Goal: Task Accomplishment & Management: Manage account settings

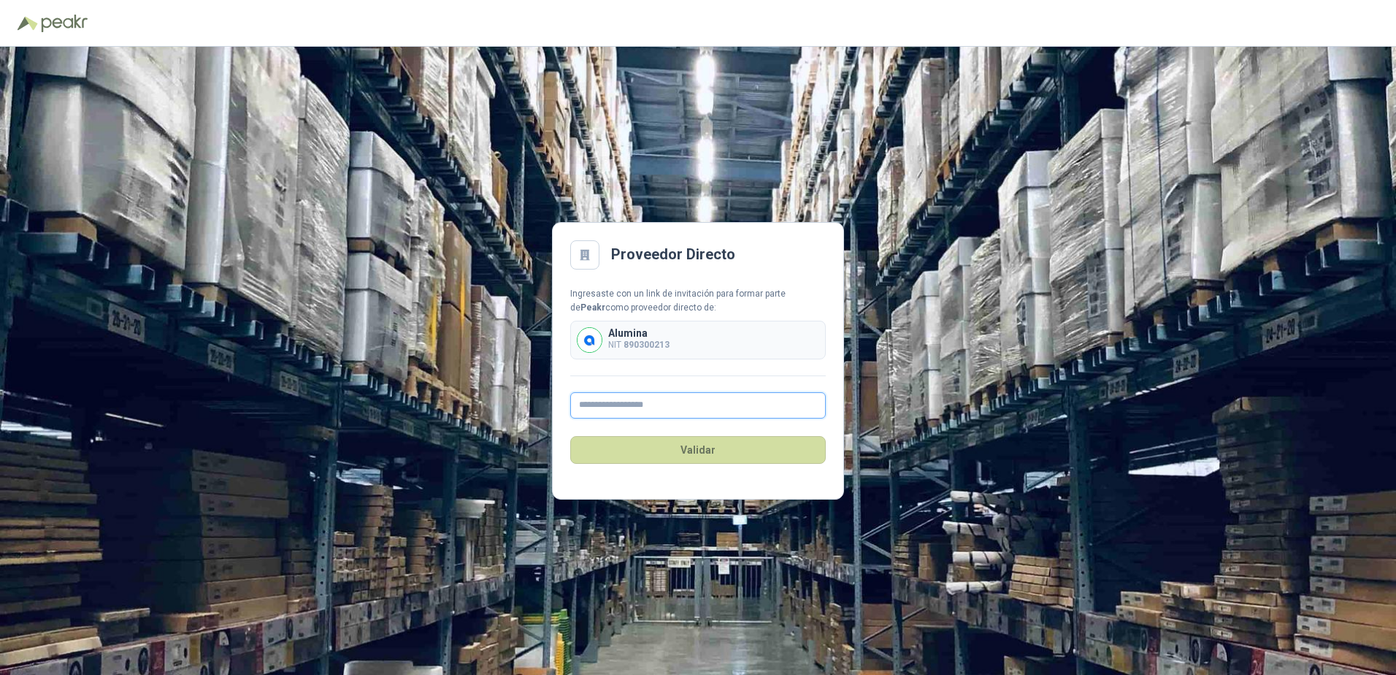
click at [674, 402] on input "text" at bounding box center [698, 405] width 256 height 26
type input "**********"
click at [710, 447] on button "Validar" at bounding box center [698, 450] width 256 height 28
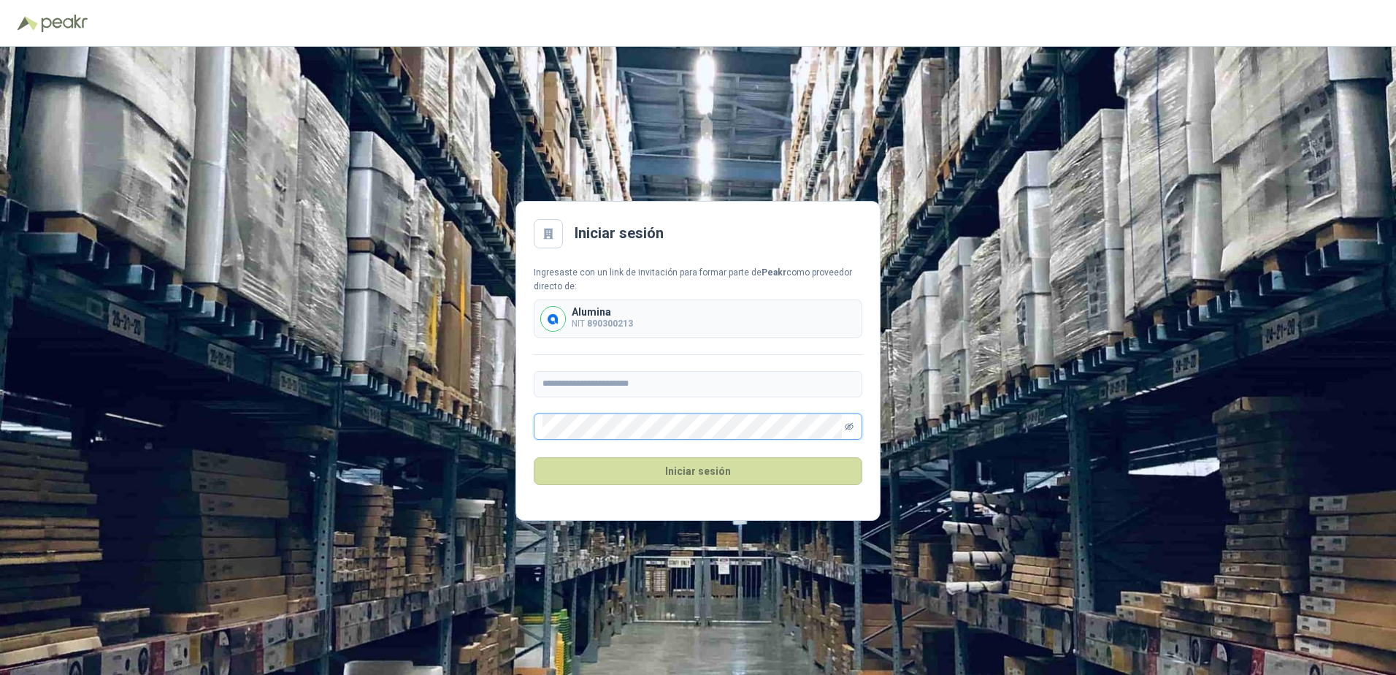
click at [848, 427] on icon "eye-invisible" at bounding box center [849, 426] width 9 height 7
click at [848, 427] on icon "eye" at bounding box center [848, 425] width 7 height 5
click at [702, 469] on button "Iniciar sesión" at bounding box center [698, 471] width 329 height 28
click at [699, 470] on button "Iniciar sesión" at bounding box center [698, 471] width 329 height 28
click at [718, 482] on button "Iniciar sesión" at bounding box center [698, 471] width 329 height 28
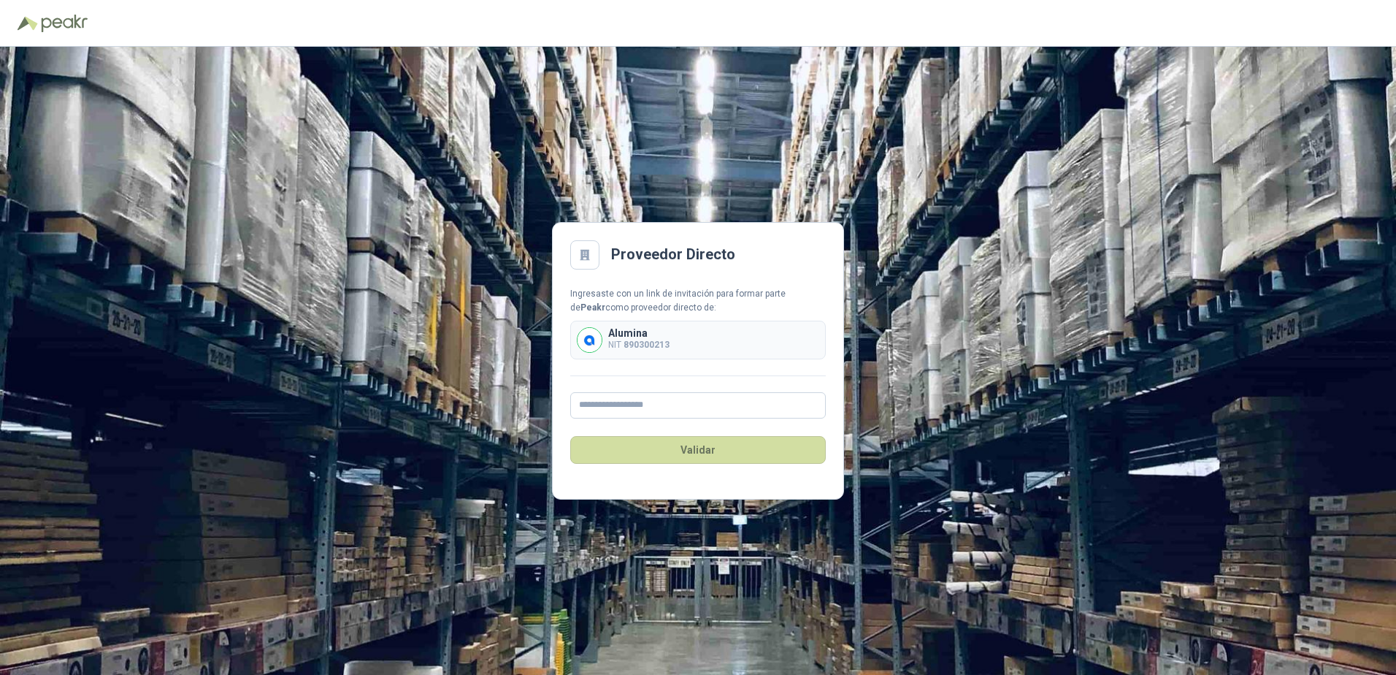
click at [583, 253] on icon at bounding box center [584, 255] width 9 height 10
click at [628, 304] on div "Ingresaste con un link de invitación para formar parte de Peakr como proveedor …" at bounding box center [698, 301] width 256 height 28
click at [591, 343] on img at bounding box center [589, 340] width 24 height 24
click at [630, 343] on b "890300213" at bounding box center [646, 344] width 46 height 10
click at [615, 401] on input "text" at bounding box center [698, 405] width 256 height 26
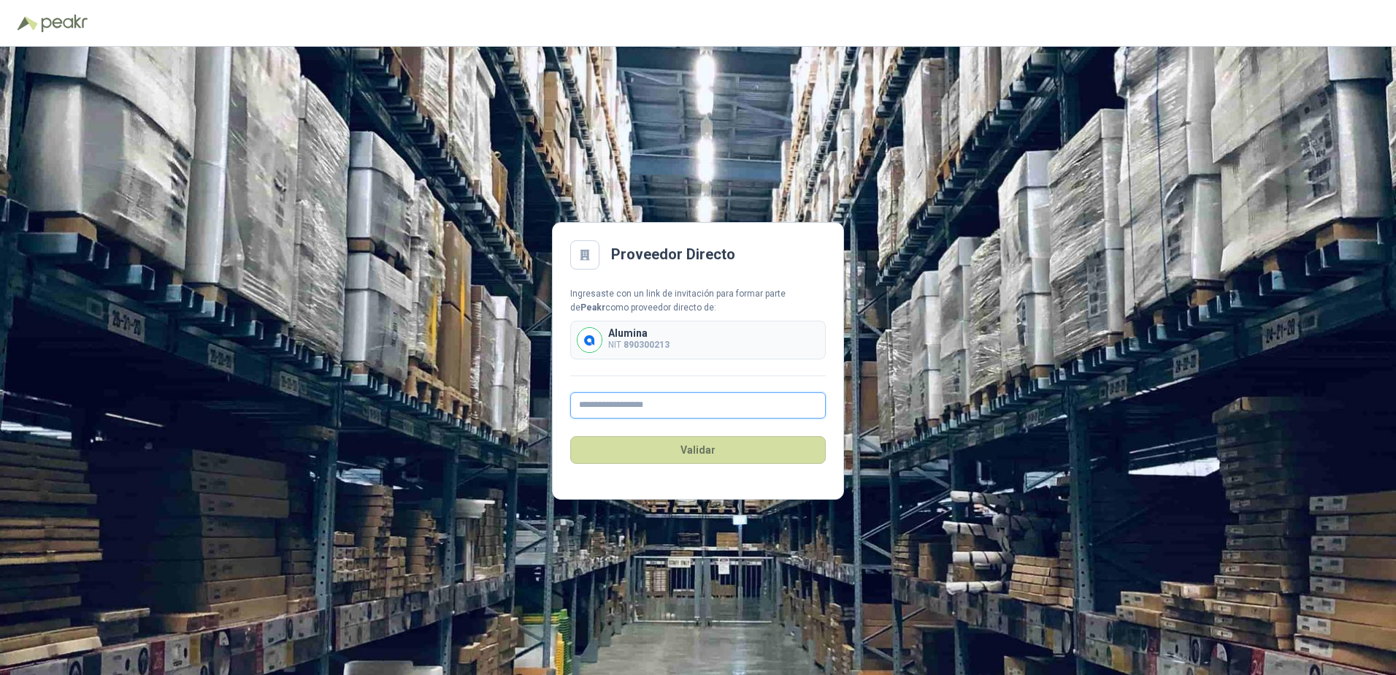
type input "**********"
click at [629, 447] on button "Validar" at bounding box center [698, 450] width 256 height 28
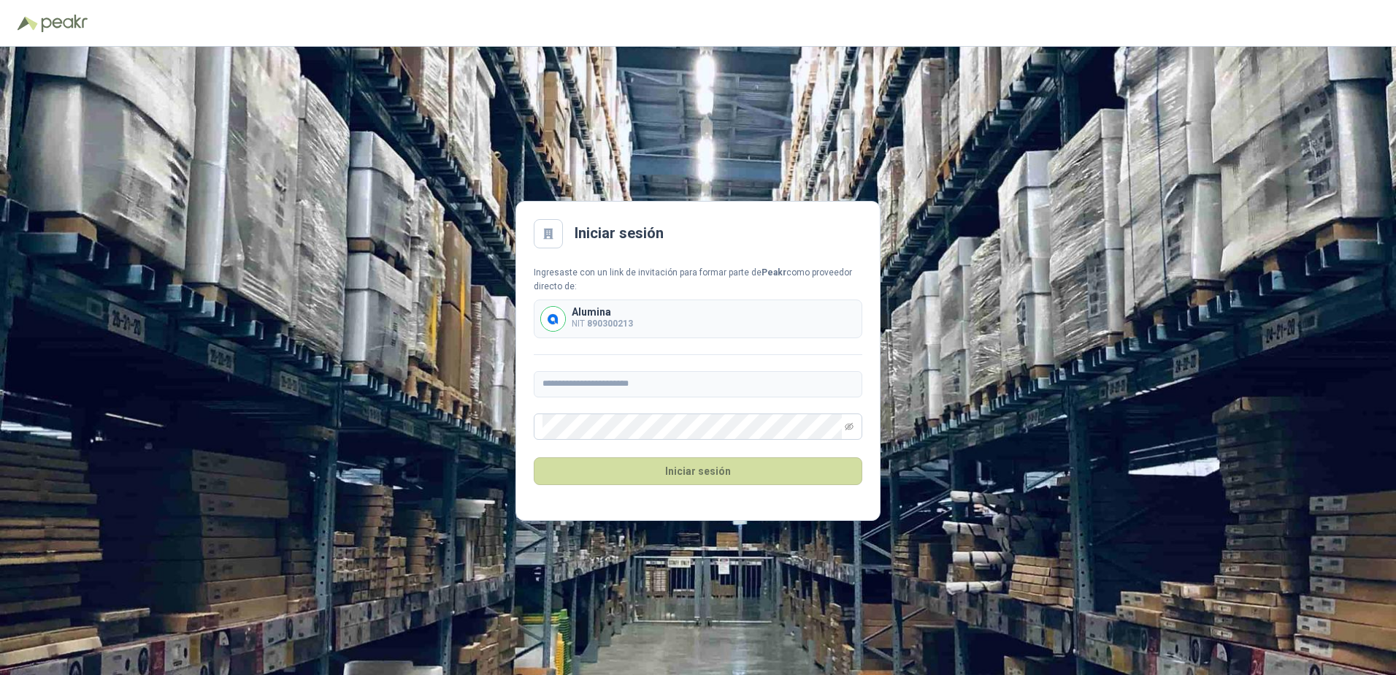
click at [656, 325] on div "Alumina NIT 890300213" at bounding box center [698, 318] width 329 height 39
click at [846, 425] on icon "eye-invisible" at bounding box center [849, 426] width 9 height 9
click at [534, 457] on button "Iniciar sesión" at bounding box center [698, 471] width 329 height 28
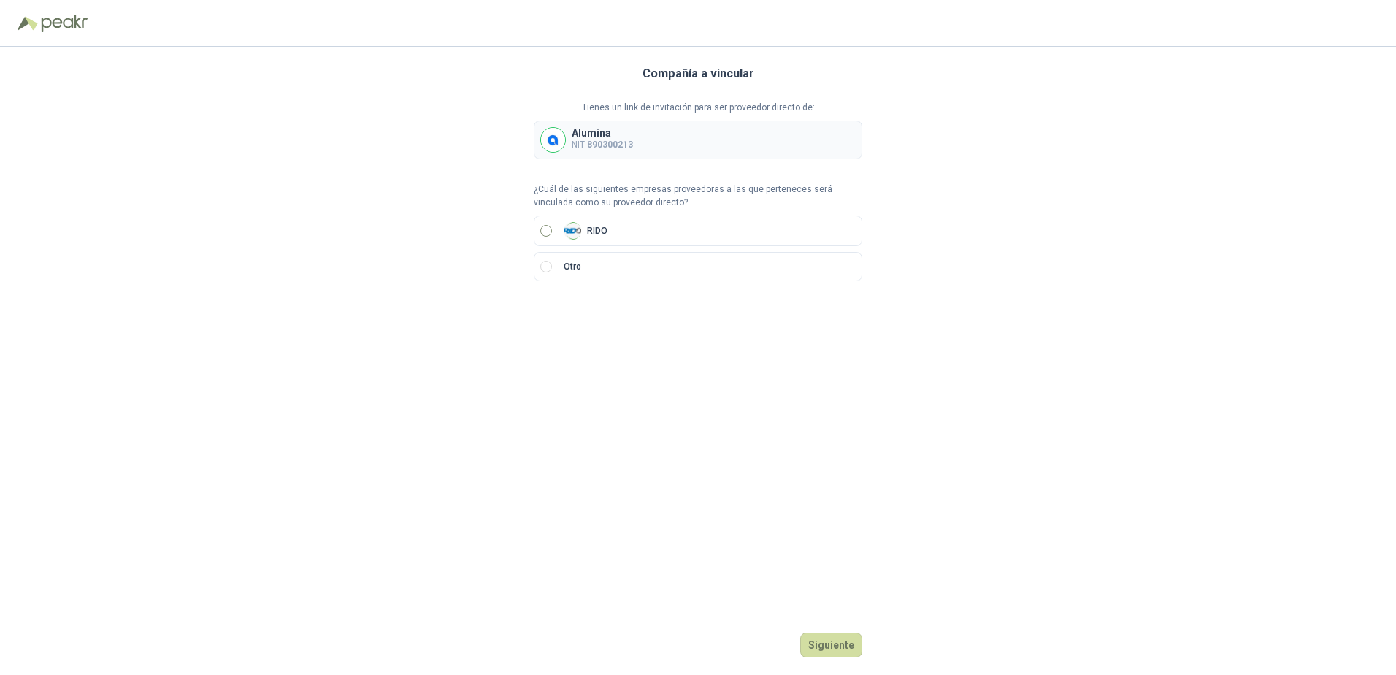
click at [552, 230] on label "RIDO" at bounding box center [698, 230] width 329 height 31
click at [823, 639] on button "Siguiente" at bounding box center [831, 644] width 62 height 25
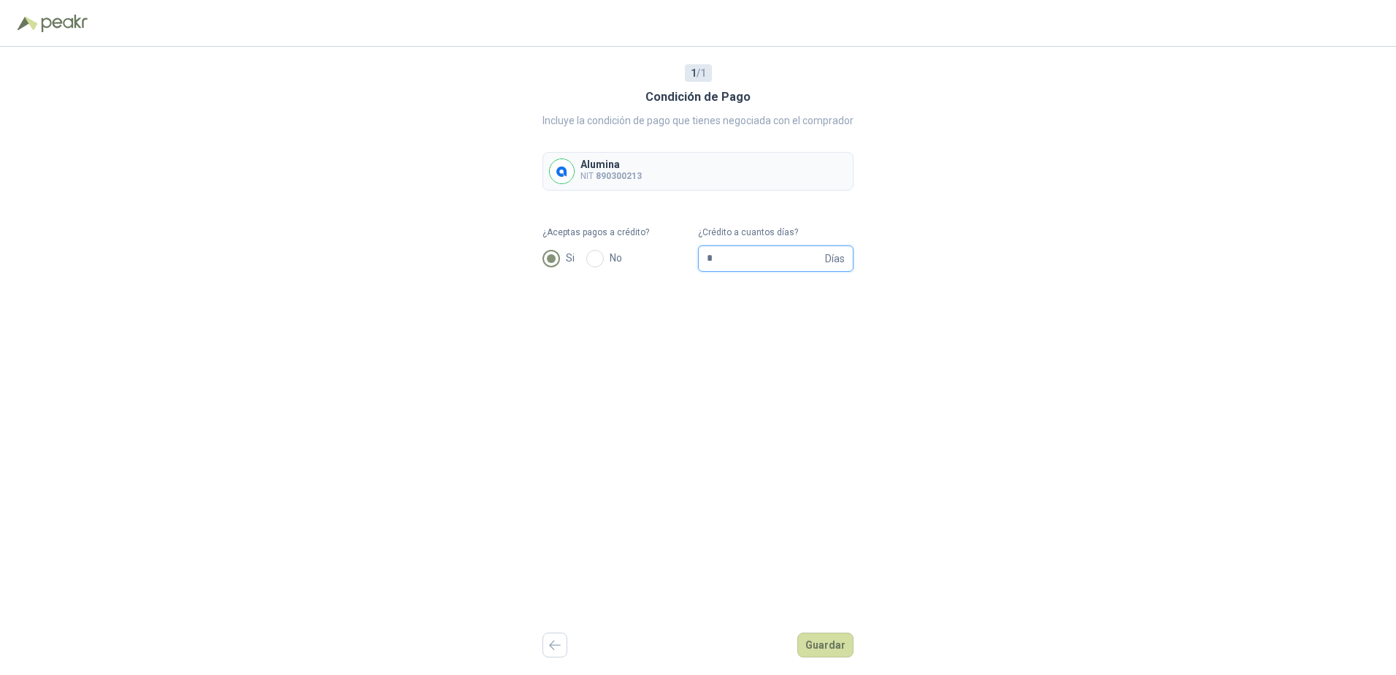
click at [756, 258] on input "*" at bounding box center [764, 258] width 115 height 25
drag, startPoint x: 755, startPoint y: 258, endPoint x: 658, endPoint y: 250, distance: 96.8
click at [658, 250] on form "¿Aceptas pagos a crédito? Si No ¿Crédito a cuantos días? * Días" at bounding box center [697, 249] width 311 height 46
type input "**"
click at [801, 331] on div "1 / 1 Condición de Pago Incluye la condición de pago que tienes negociada con e…" at bounding box center [697, 361] width 311 height 628
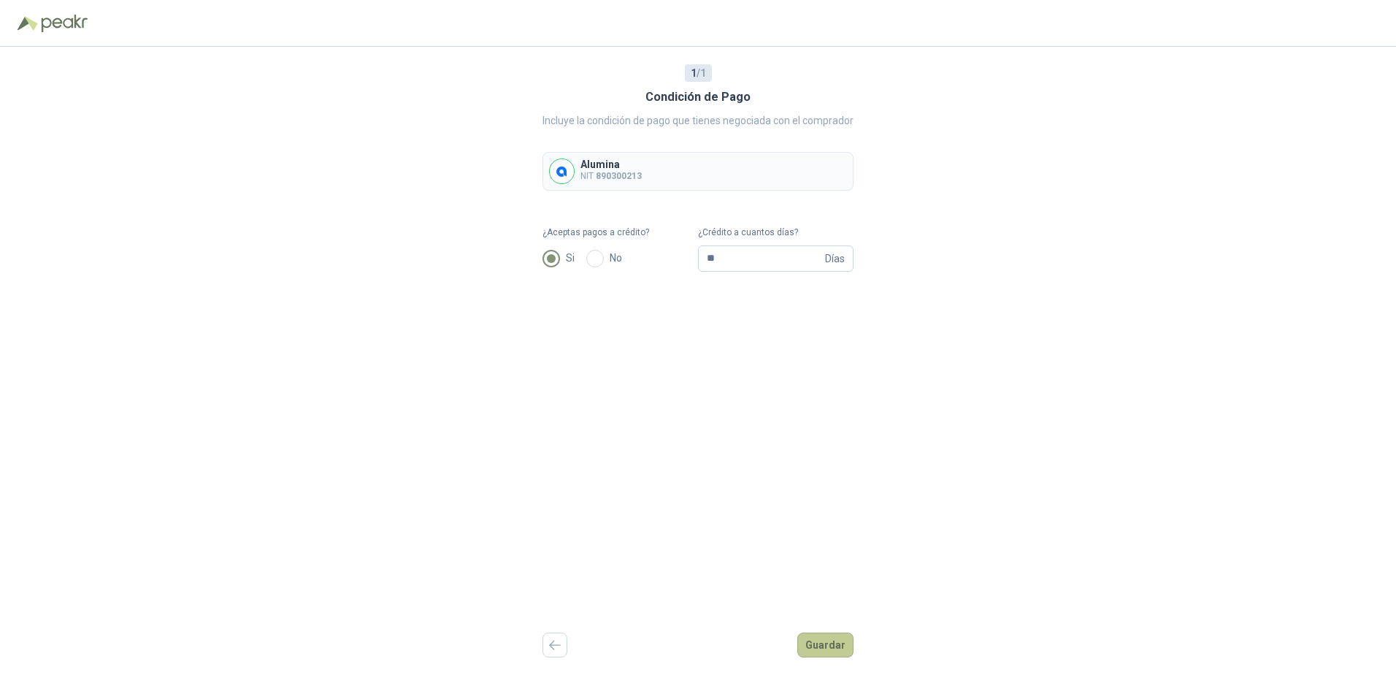
click at [819, 647] on button "Guardar" at bounding box center [825, 644] width 56 height 25
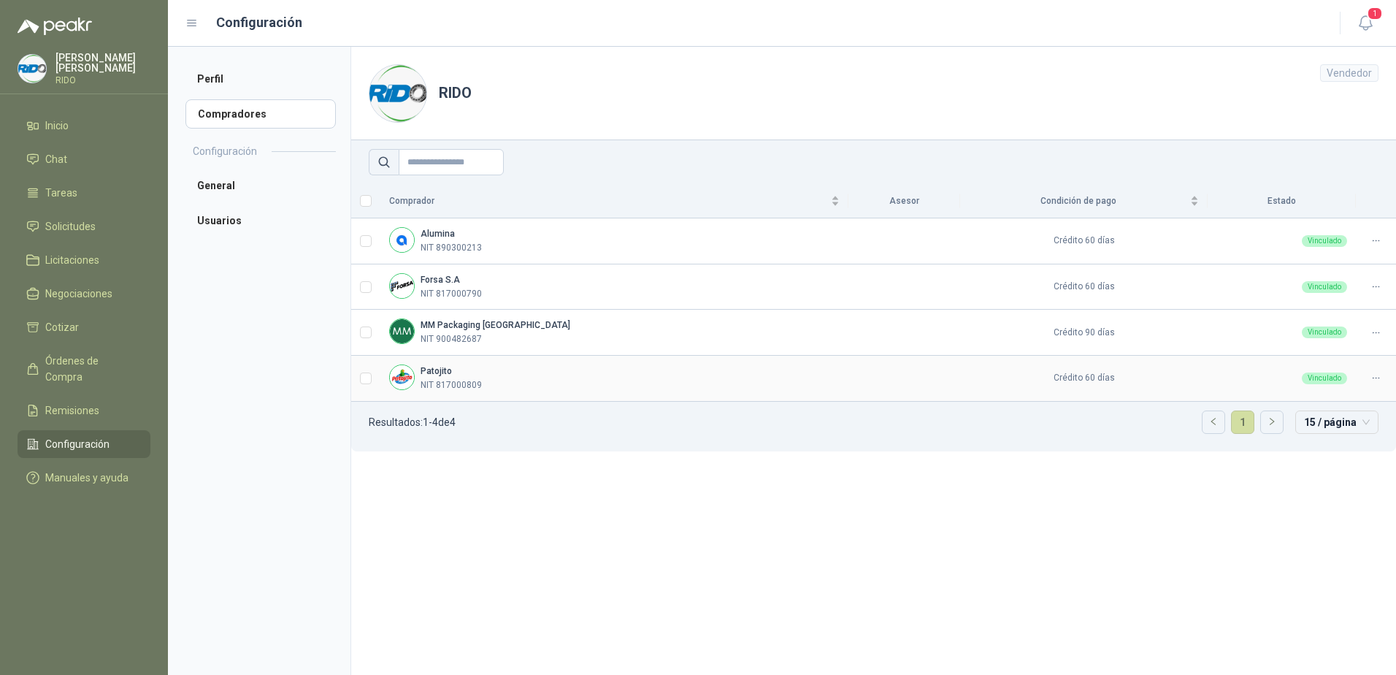
click at [437, 375] on b "Patojito" at bounding box center [435, 371] width 31 height 10
click at [442, 323] on b "MM Packaging [GEOGRAPHIC_DATA]" at bounding box center [495, 325] width 150 height 10
click at [437, 287] on p "NIT 817000790" at bounding box center [450, 294] width 61 height 14
click at [436, 233] on b "Alumina" at bounding box center [437, 233] width 34 height 10
click at [521, 237] on div "Alumina NIT 890300213" at bounding box center [614, 241] width 450 height 28
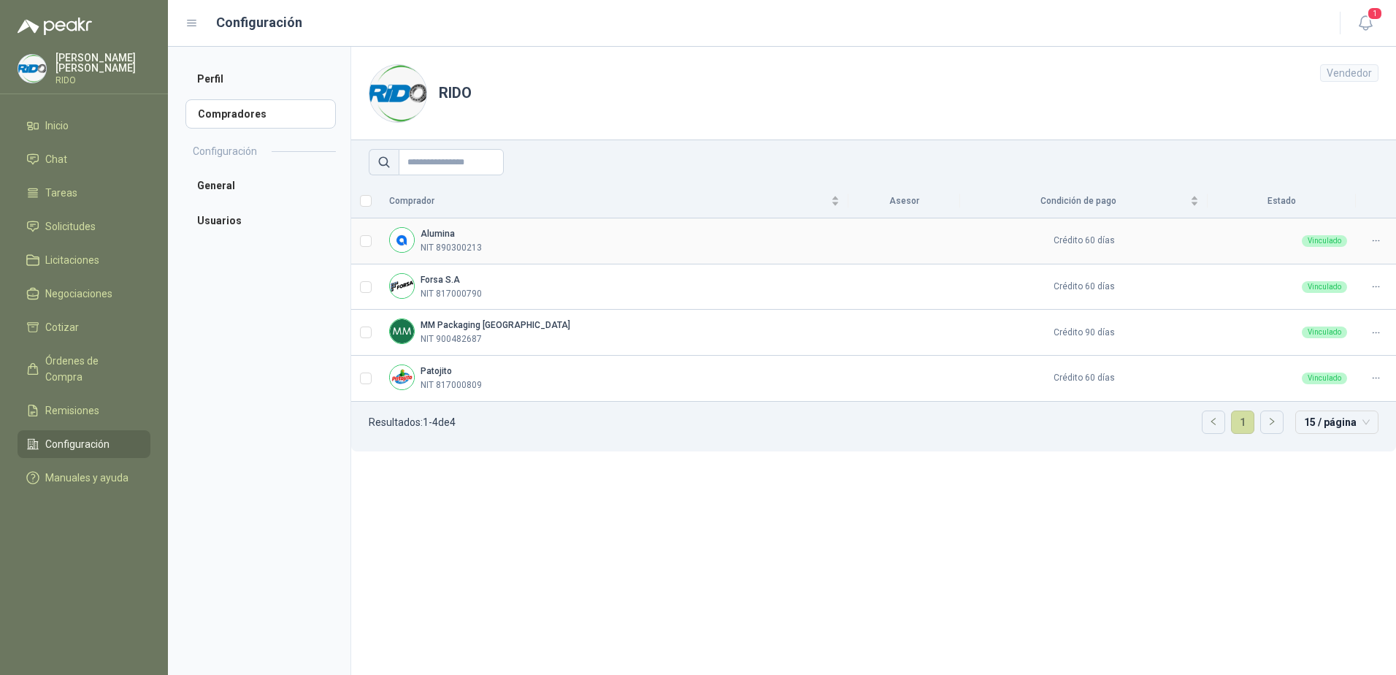
click at [461, 241] on p "NIT 890300213" at bounding box center [450, 248] width 61 height 14
click at [53, 117] on link "Inicio" at bounding box center [84, 126] width 133 height 28
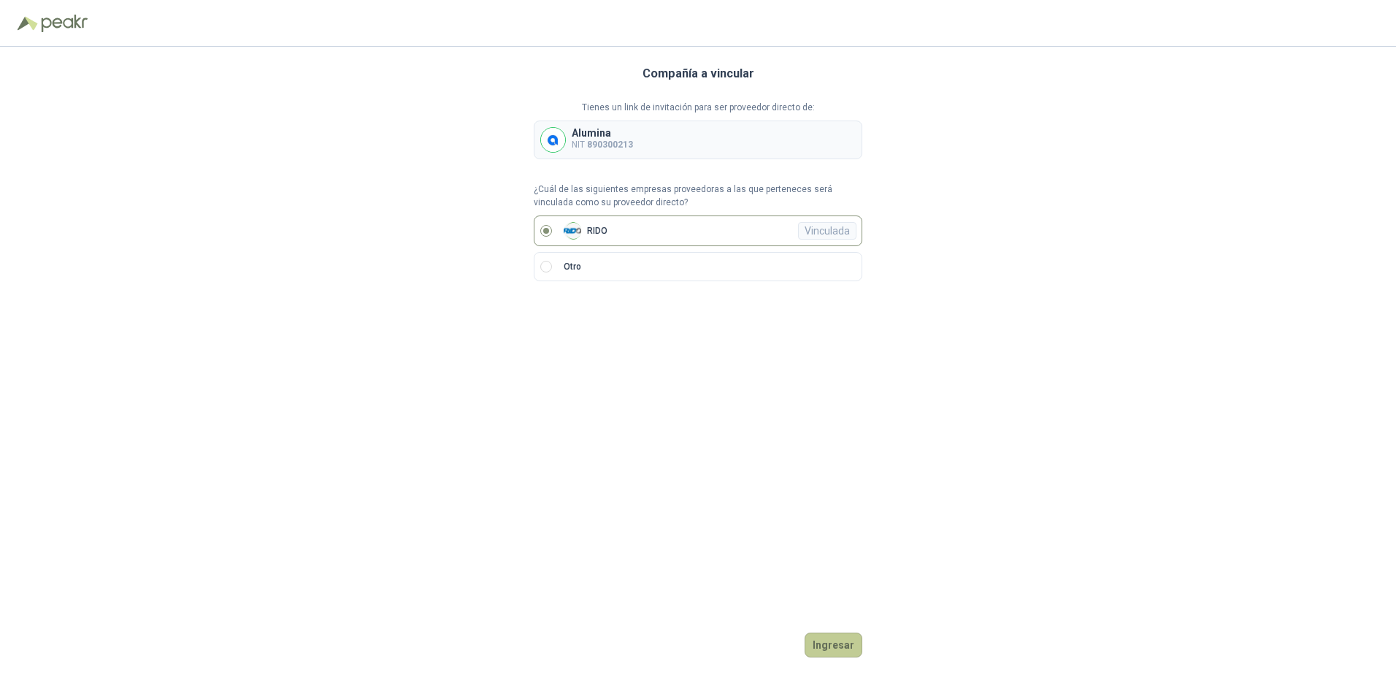
click at [829, 643] on button "Ingresar" at bounding box center [833, 644] width 58 height 25
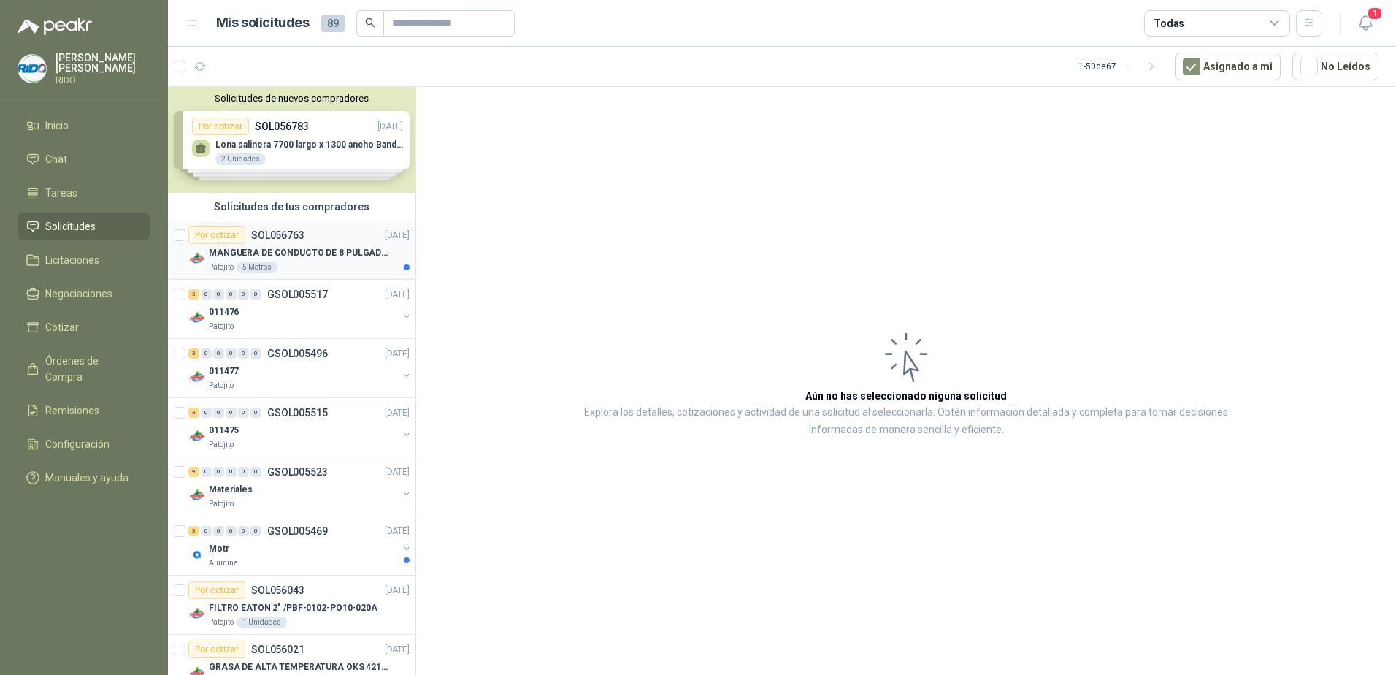
click at [227, 256] on p "MANGUERA DE CONDUCTO DE 8 PULGADAS DE ALAMBRE DE ACERO PU" at bounding box center [300, 253] width 182 height 14
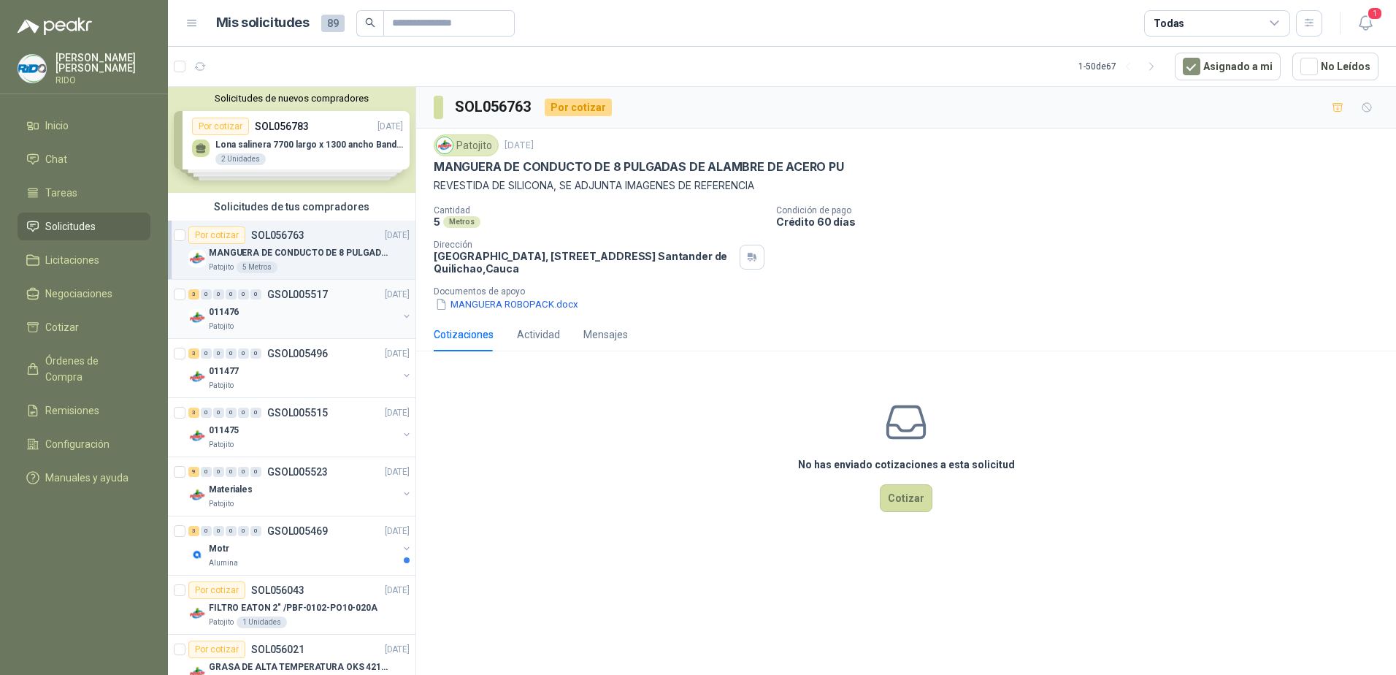
click at [222, 310] on p "011476" at bounding box center [224, 312] width 30 height 14
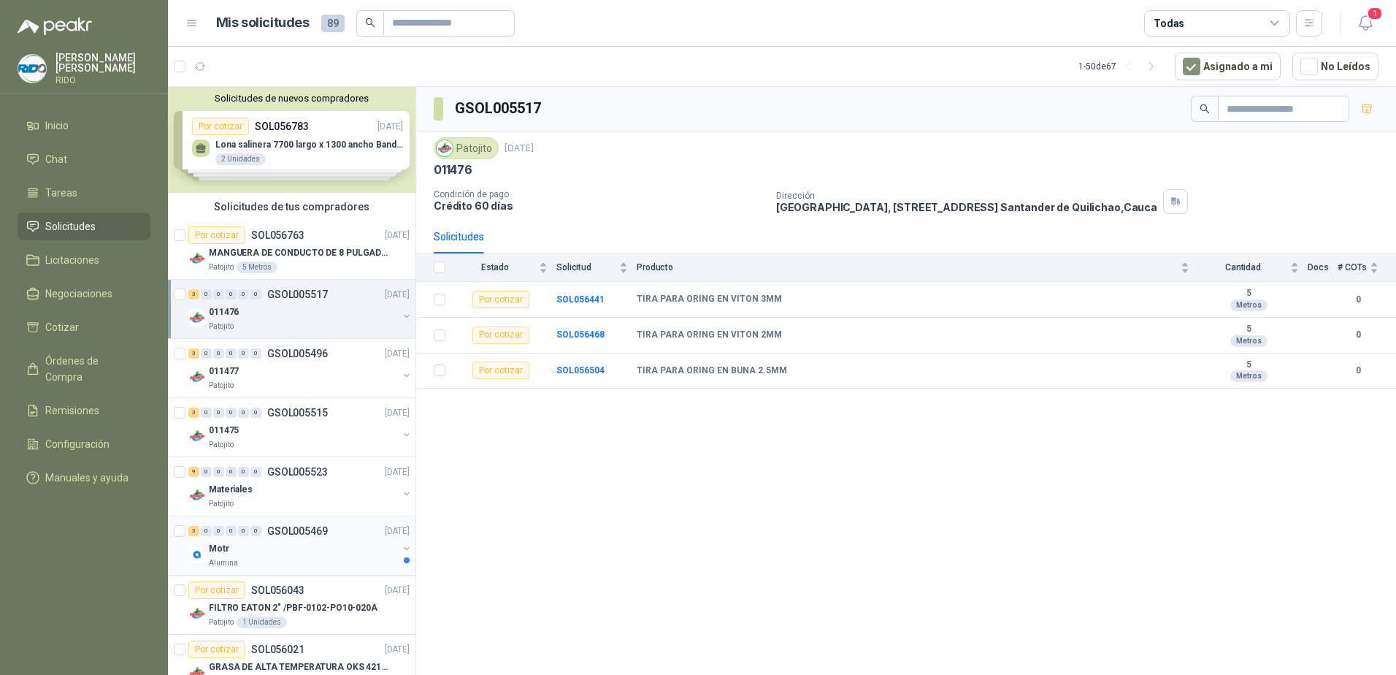
click at [219, 550] on p "Motr" at bounding box center [219, 549] width 20 height 14
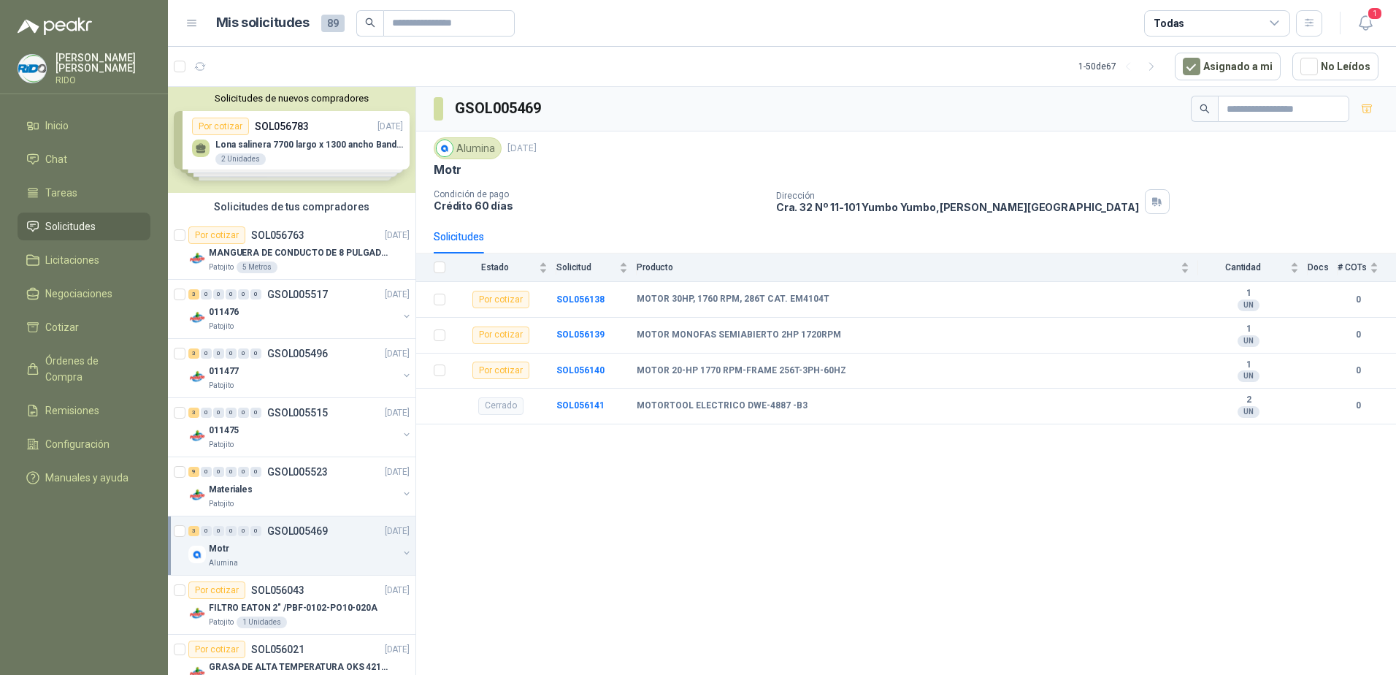
click at [281, 546] on div "Motr" at bounding box center [303, 548] width 189 height 18
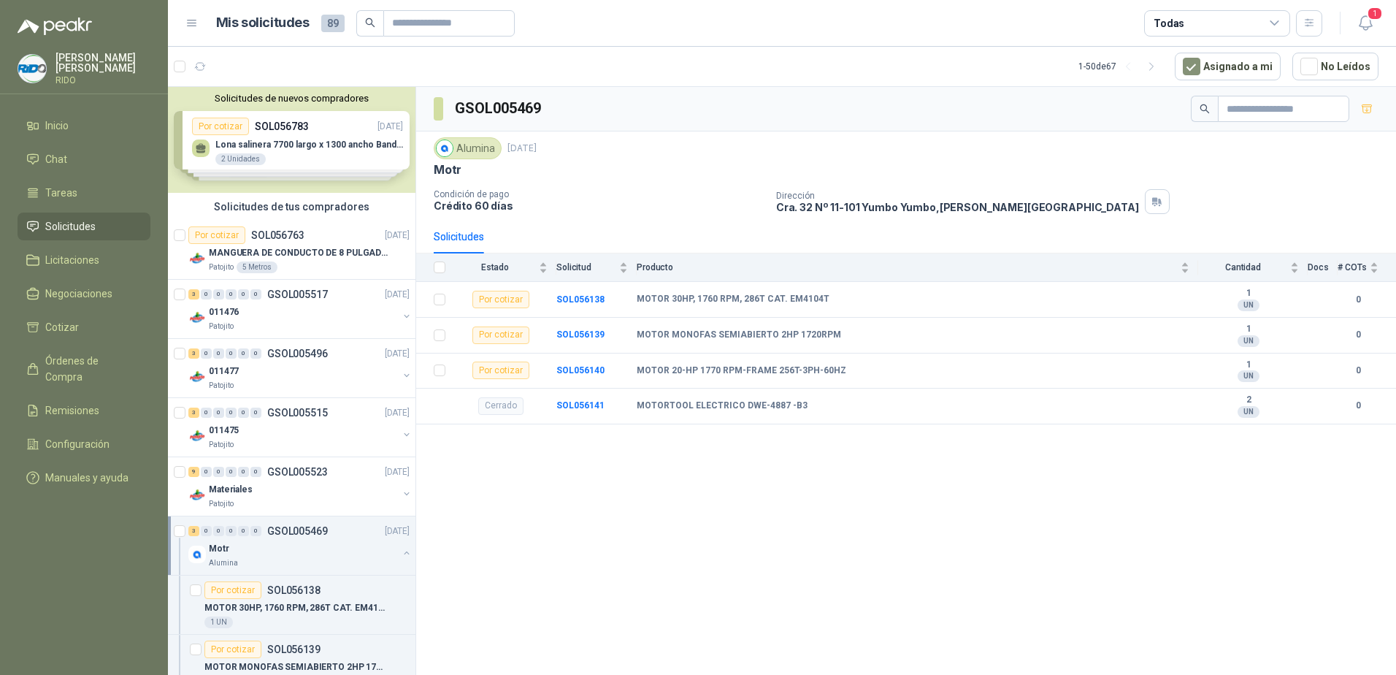
click at [297, 545] on div "Motr" at bounding box center [303, 548] width 189 height 18
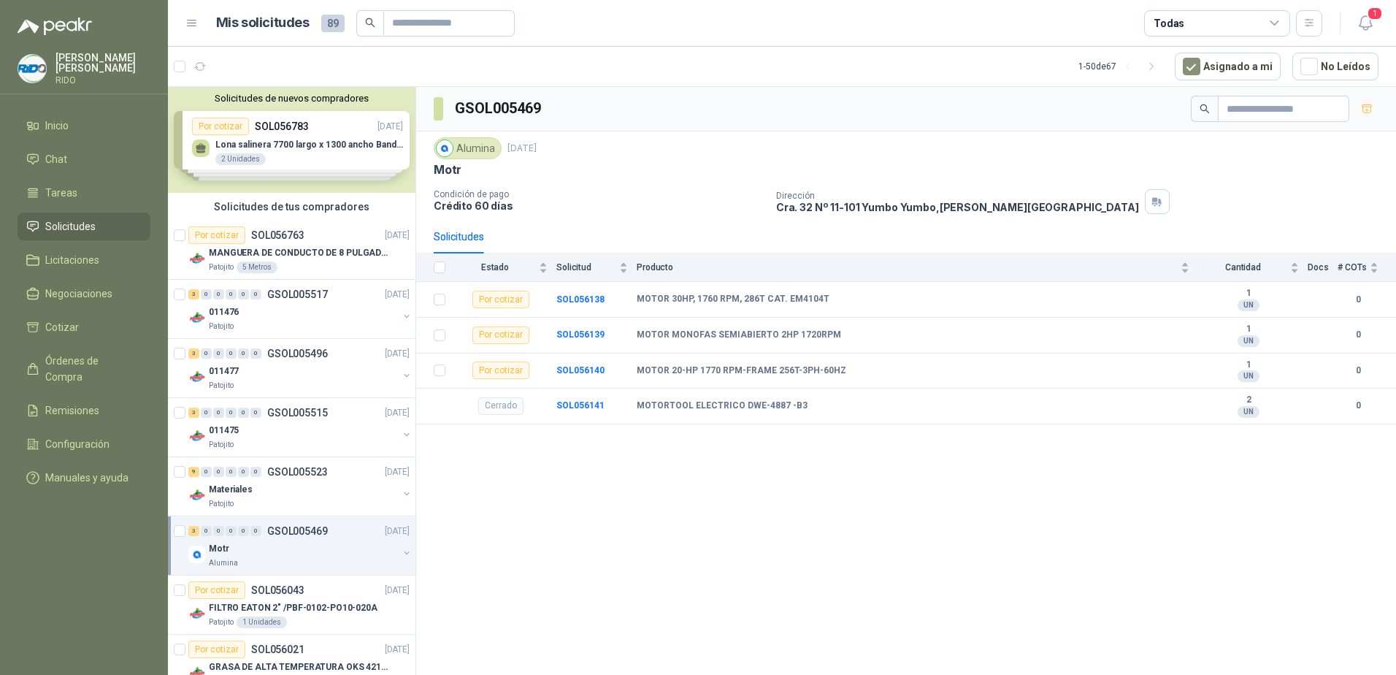
scroll to position [219, 0]
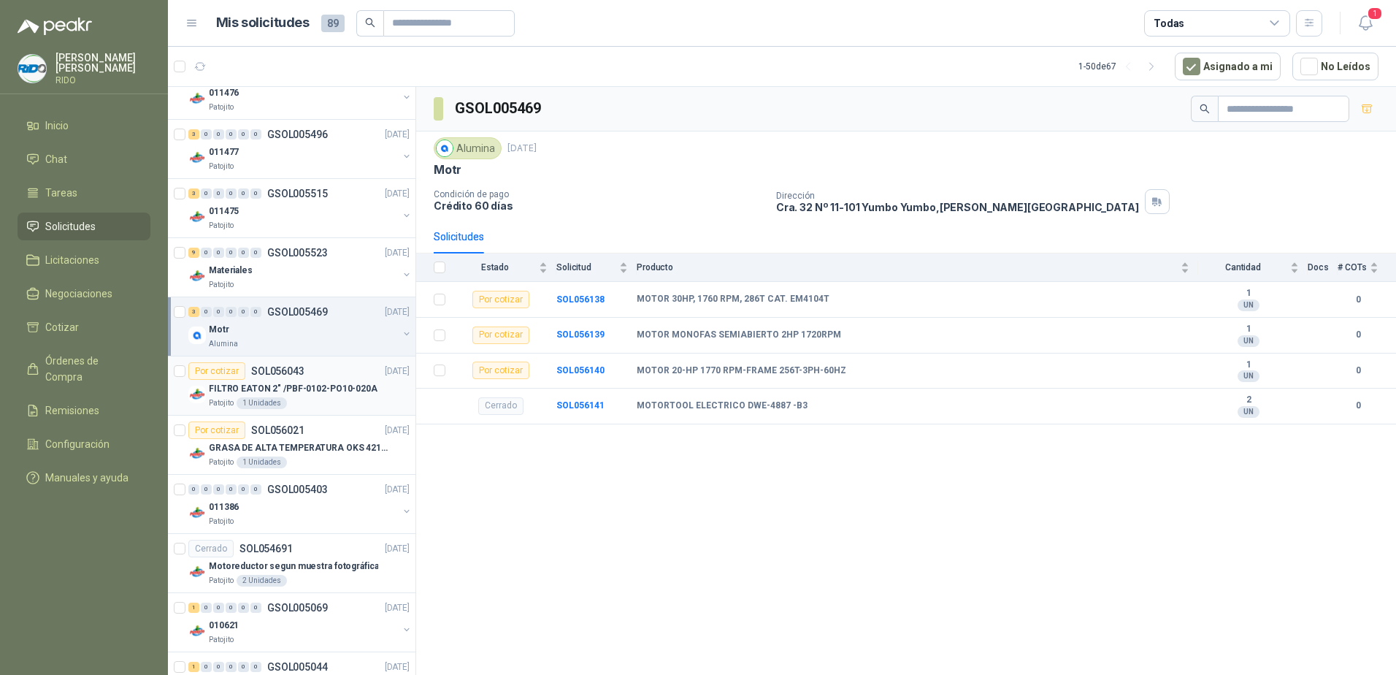
click at [359, 396] on div "FILTRO EATON 2" /PBF-0102-PO10-020A" at bounding box center [309, 389] width 201 height 18
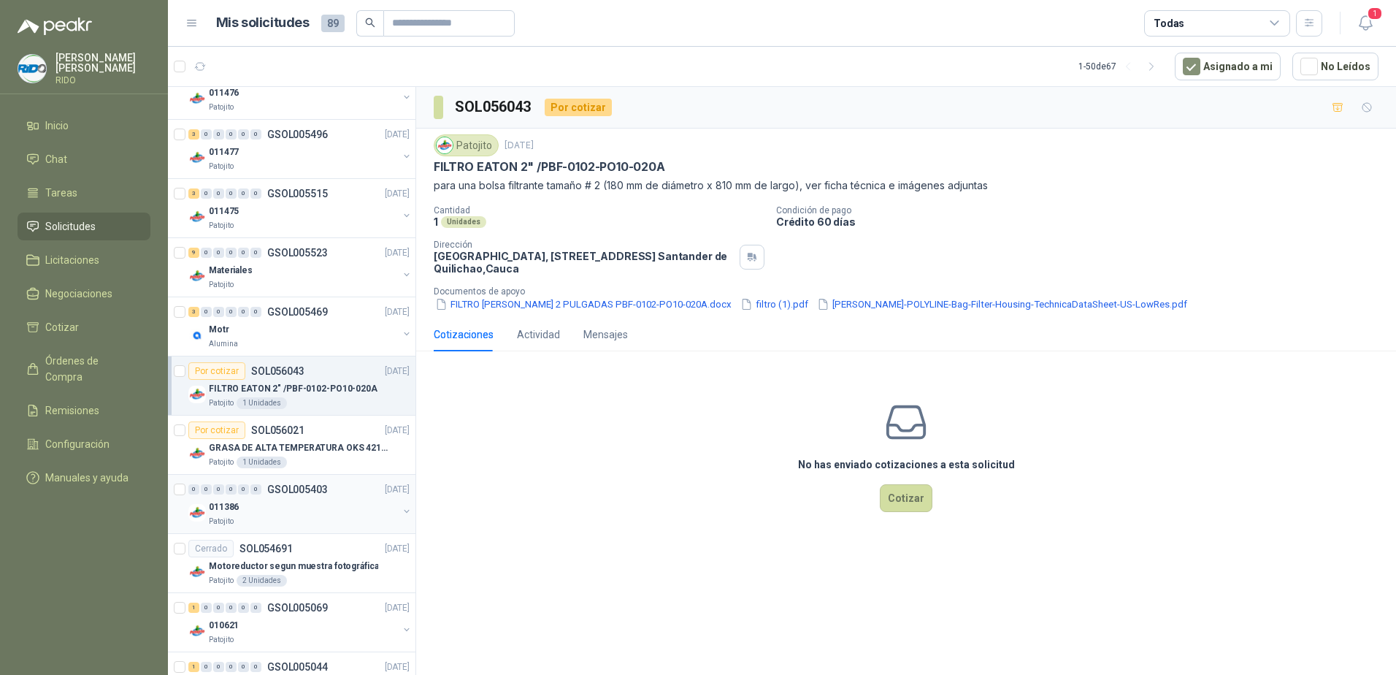
click at [262, 505] on div "011386" at bounding box center [303, 507] width 189 height 18
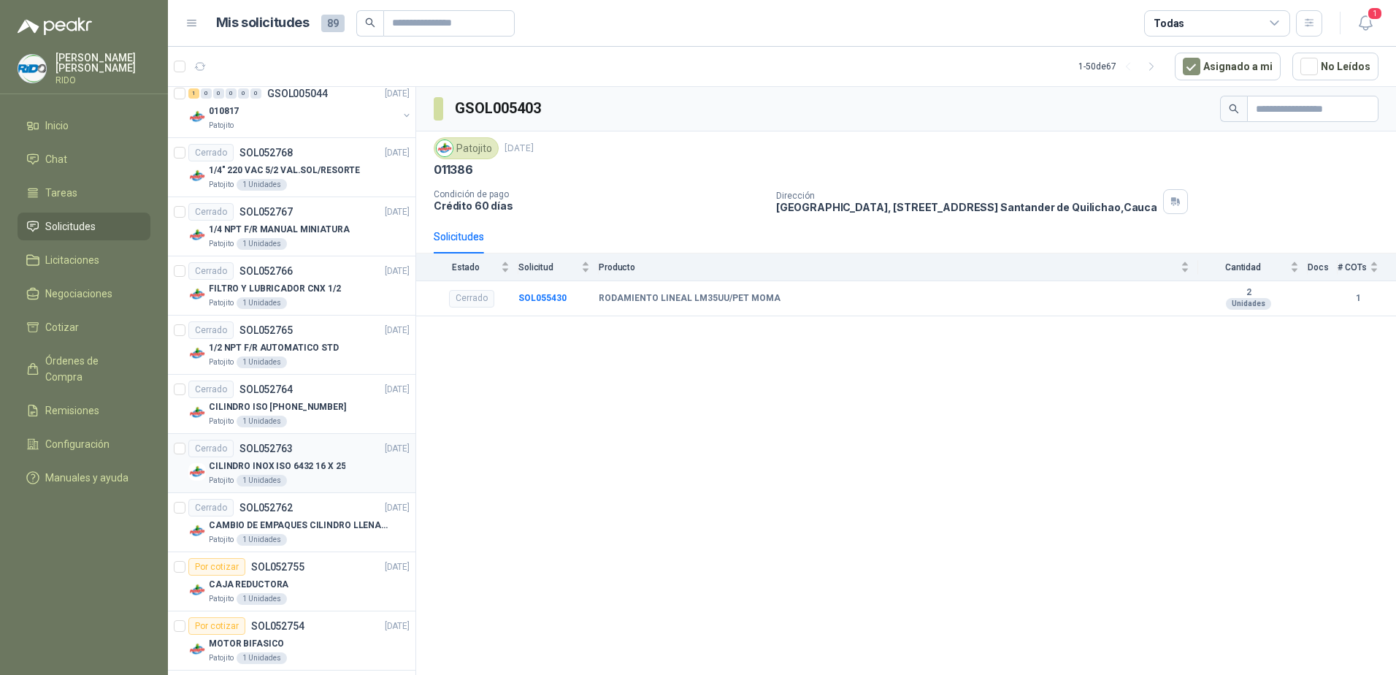
scroll to position [949, 0]
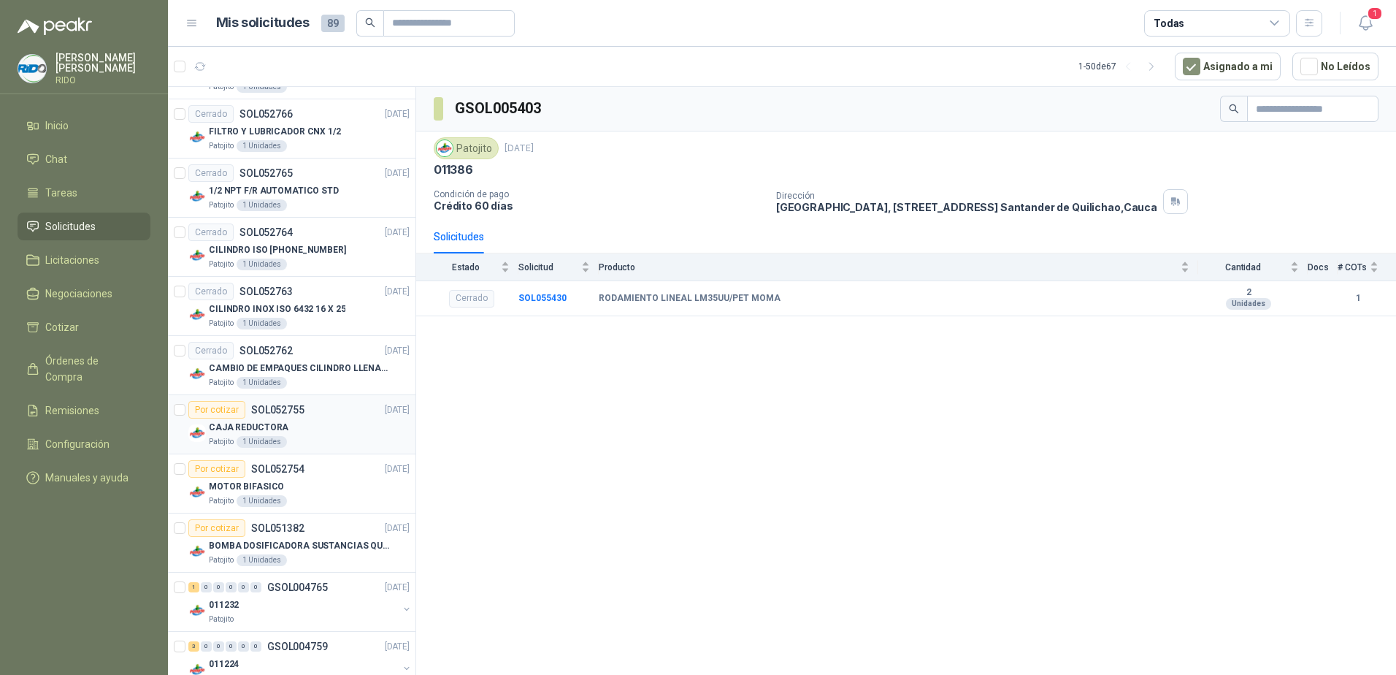
click at [242, 430] on p "CAJA REDUCTORA" at bounding box center [249, 427] width 80 height 14
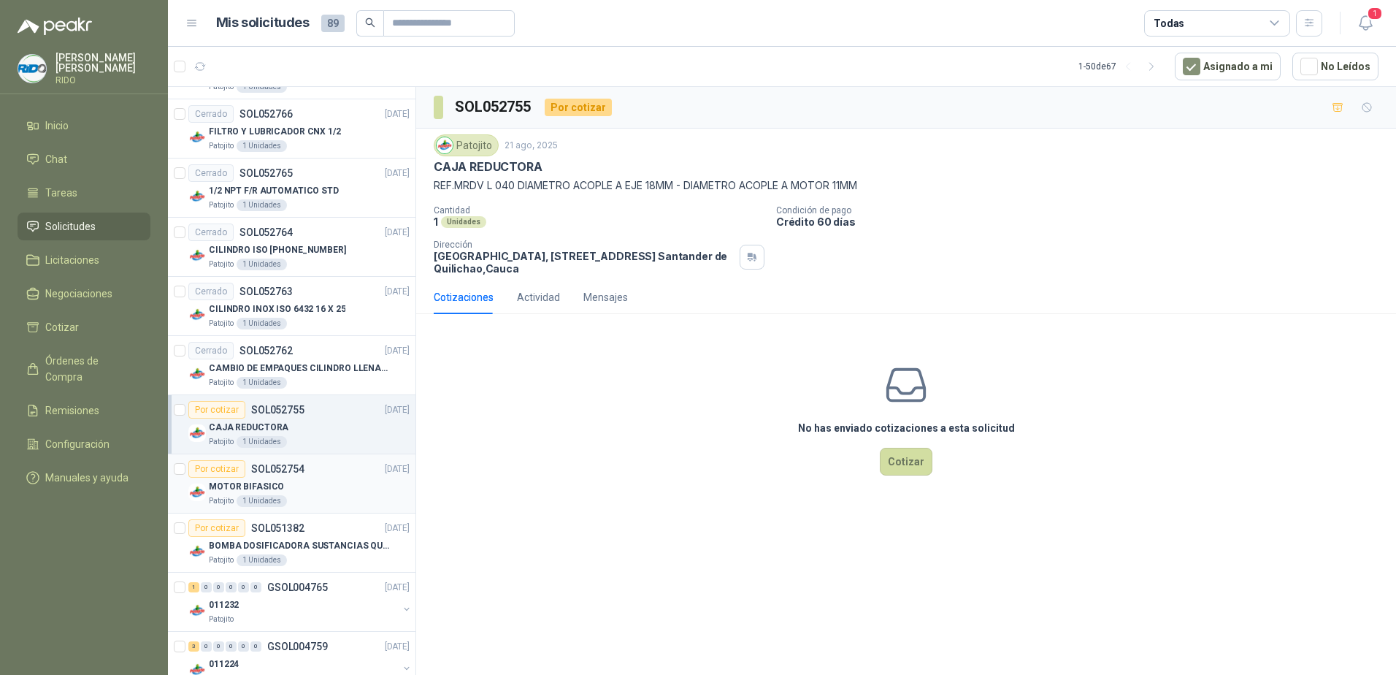
click at [275, 487] on p "MOTOR BIFASICO" at bounding box center [246, 487] width 75 height 14
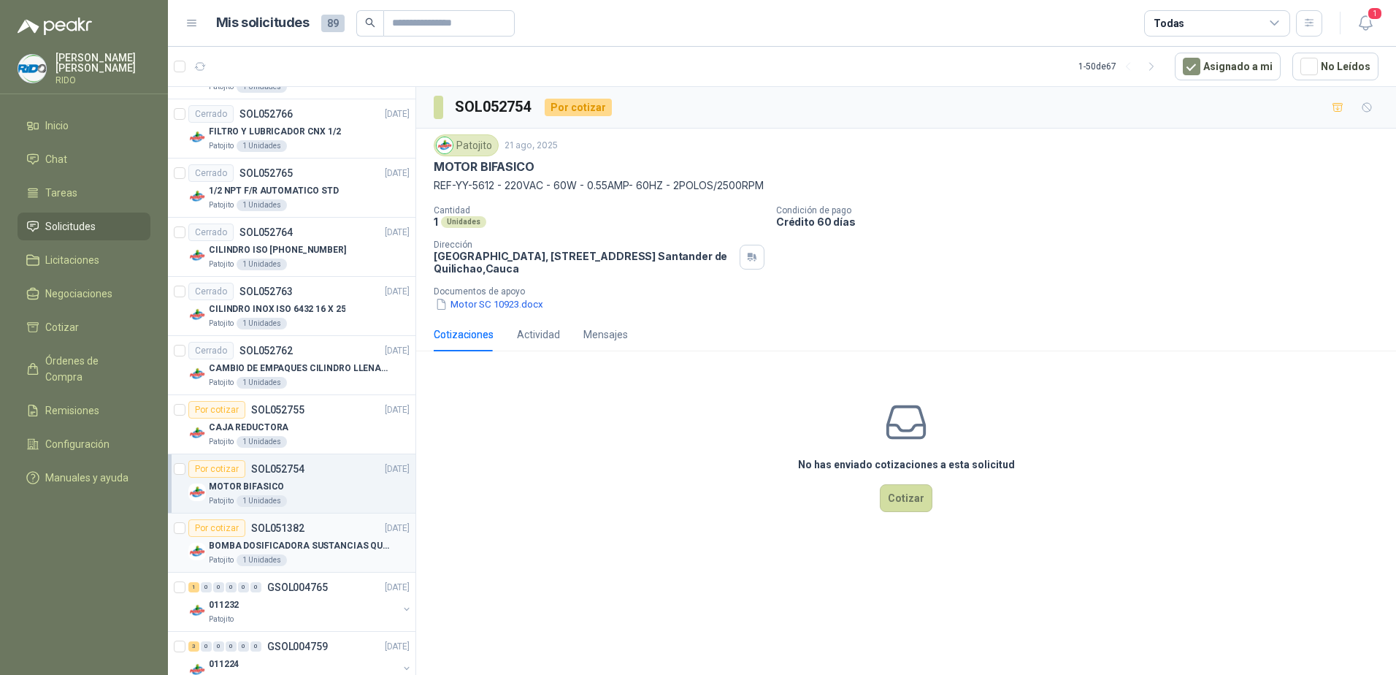
click at [273, 548] on p "BOMBA DOSIFICADORA SUSTANCIAS QUIMICAS" at bounding box center [300, 546] width 182 height 14
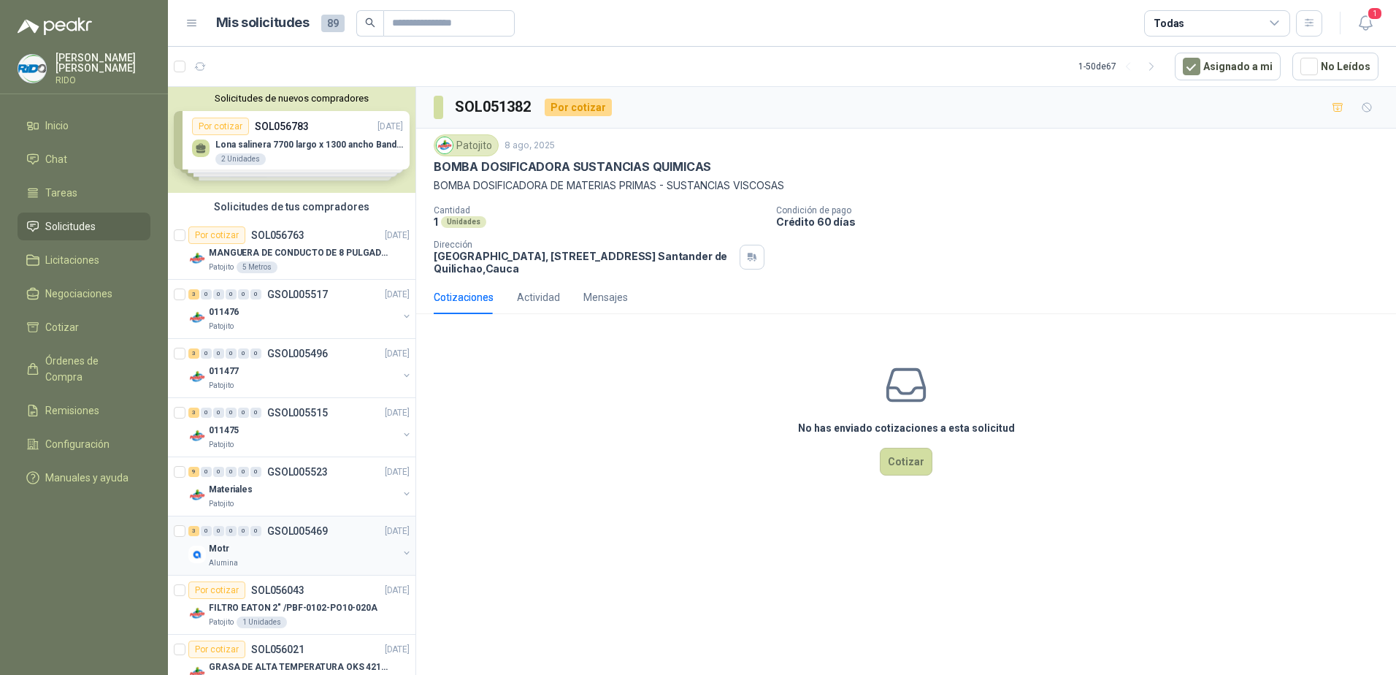
click at [248, 557] on div "Alumina" at bounding box center [303, 563] width 189 height 12
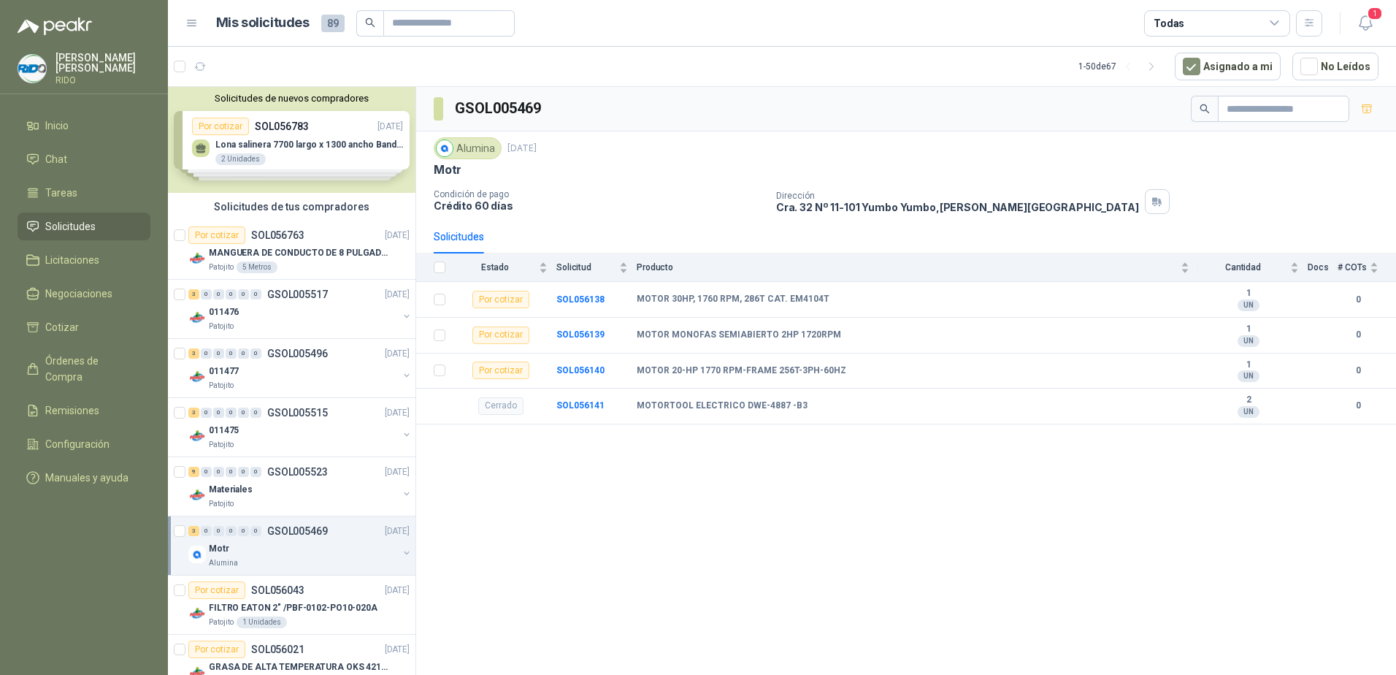
click at [83, 231] on span "Solicitudes" at bounding box center [70, 226] width 50 height 16
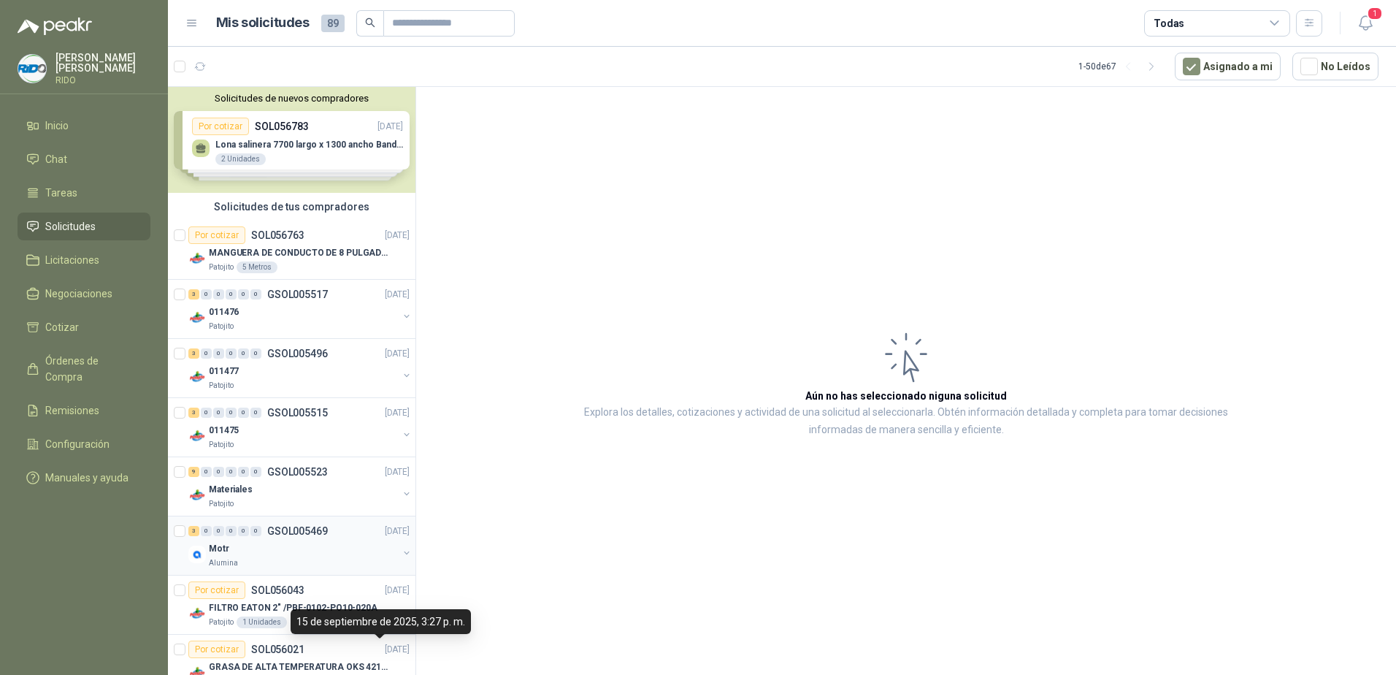
click at [285, 546] on div "Motr" at bounding box center [303, 548] width 189 height 18
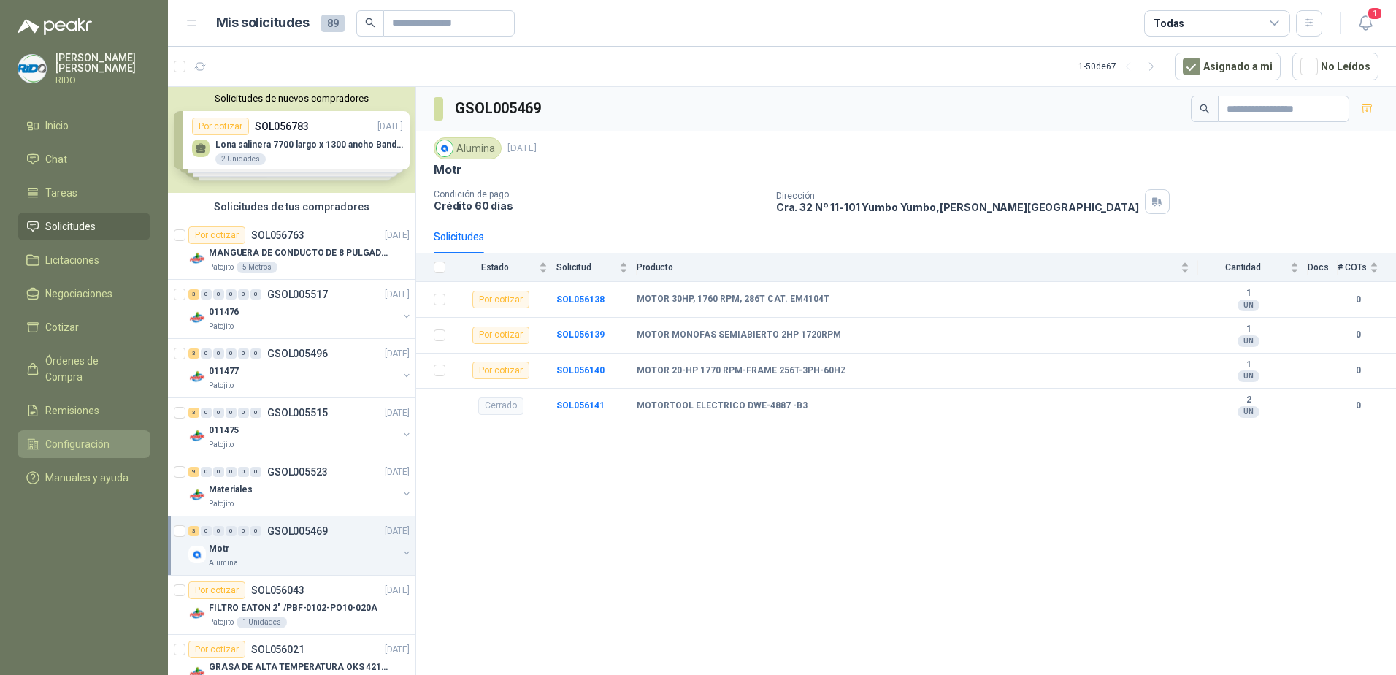
click at [54, 436] on span "Configuración" at bounding box center [77, 444] width 64 height 16
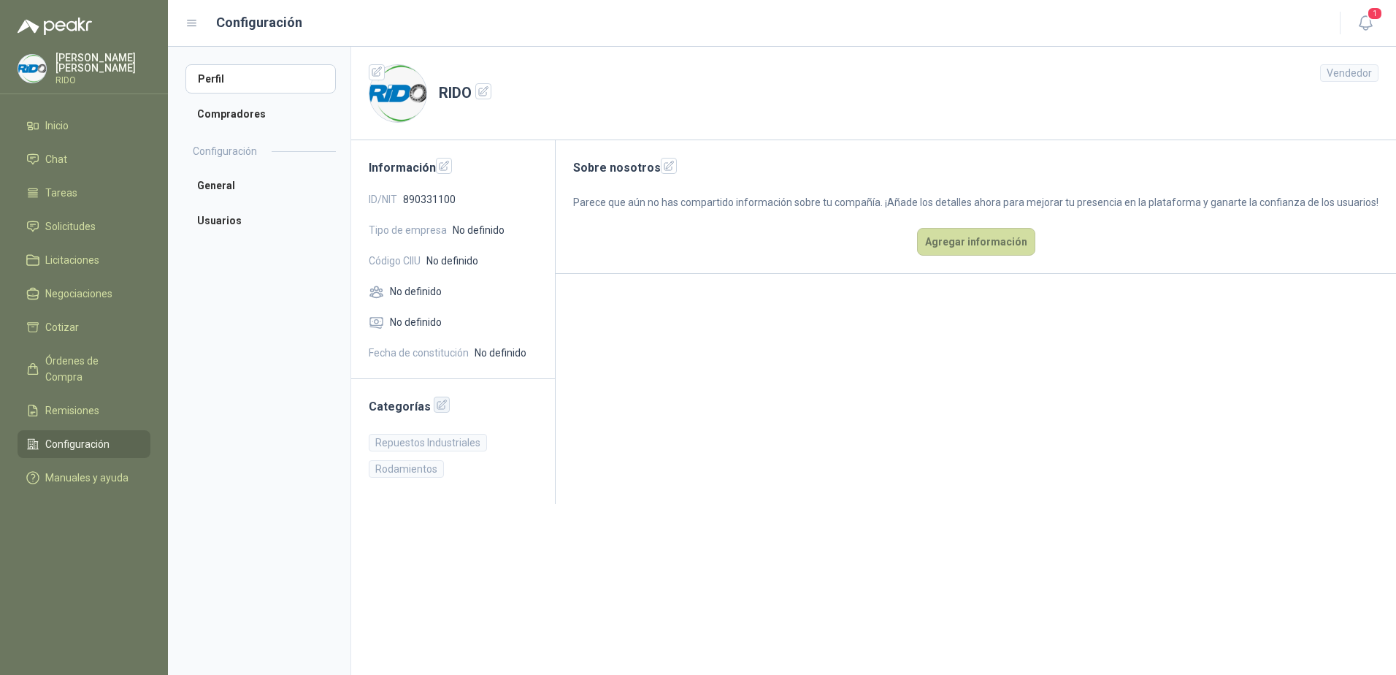
click at [438, 404] on icon "button" at bounding box center [442, 405] width 12 height 12
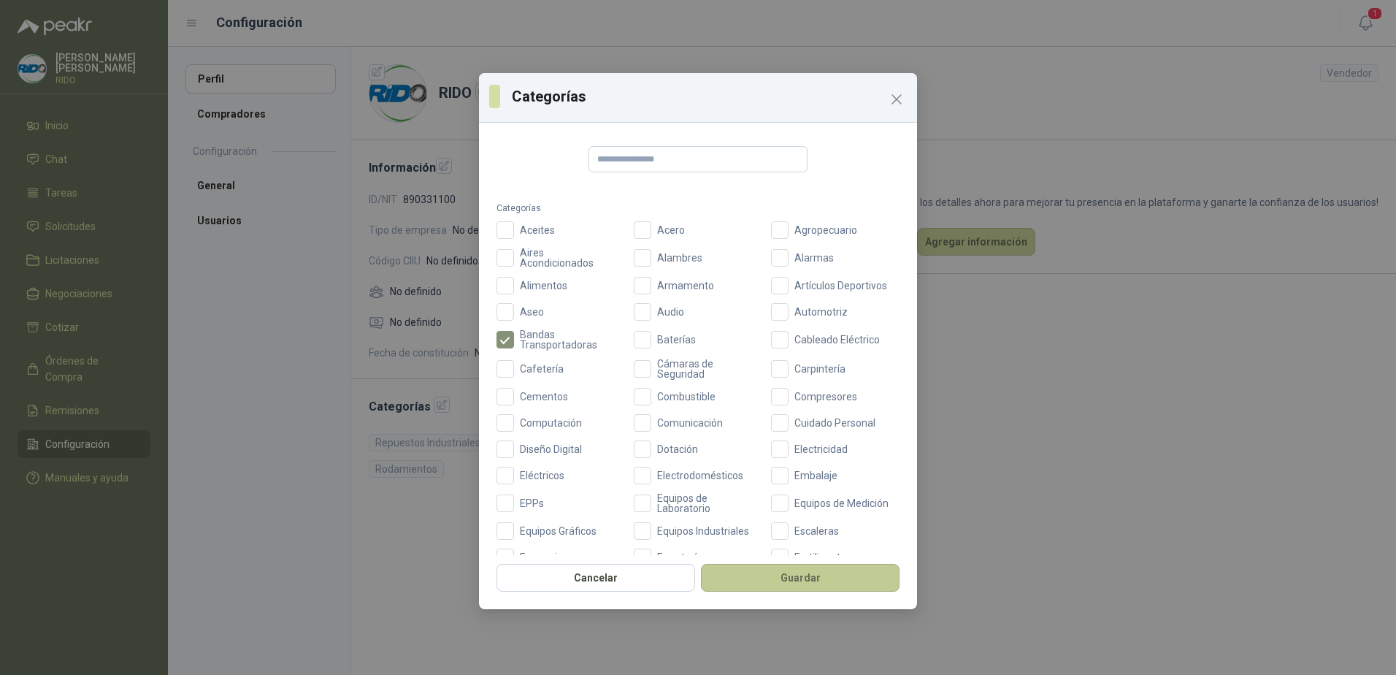
click at [831, 582] on button "Guardar" at bounding box center [800, 578] width 199 height 28
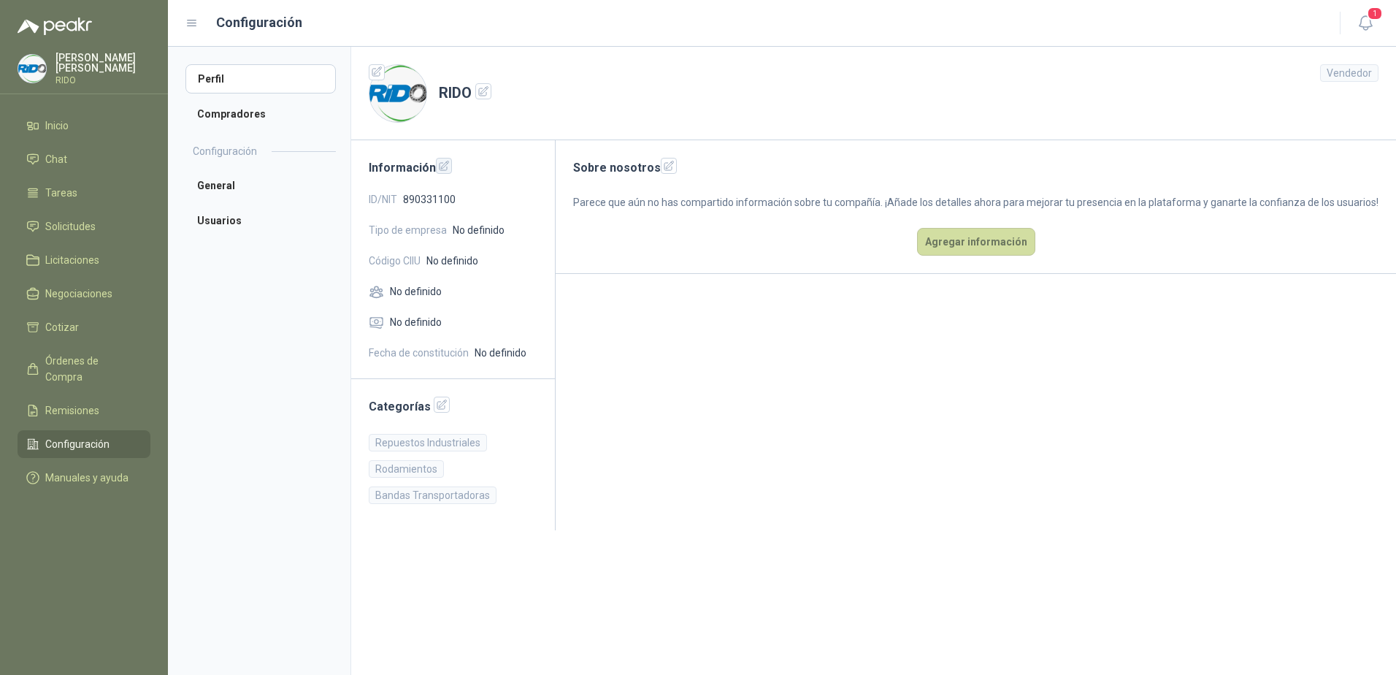
click at [447, 166] on icon "button" at bounding box center [444, 166] width 12 height 12
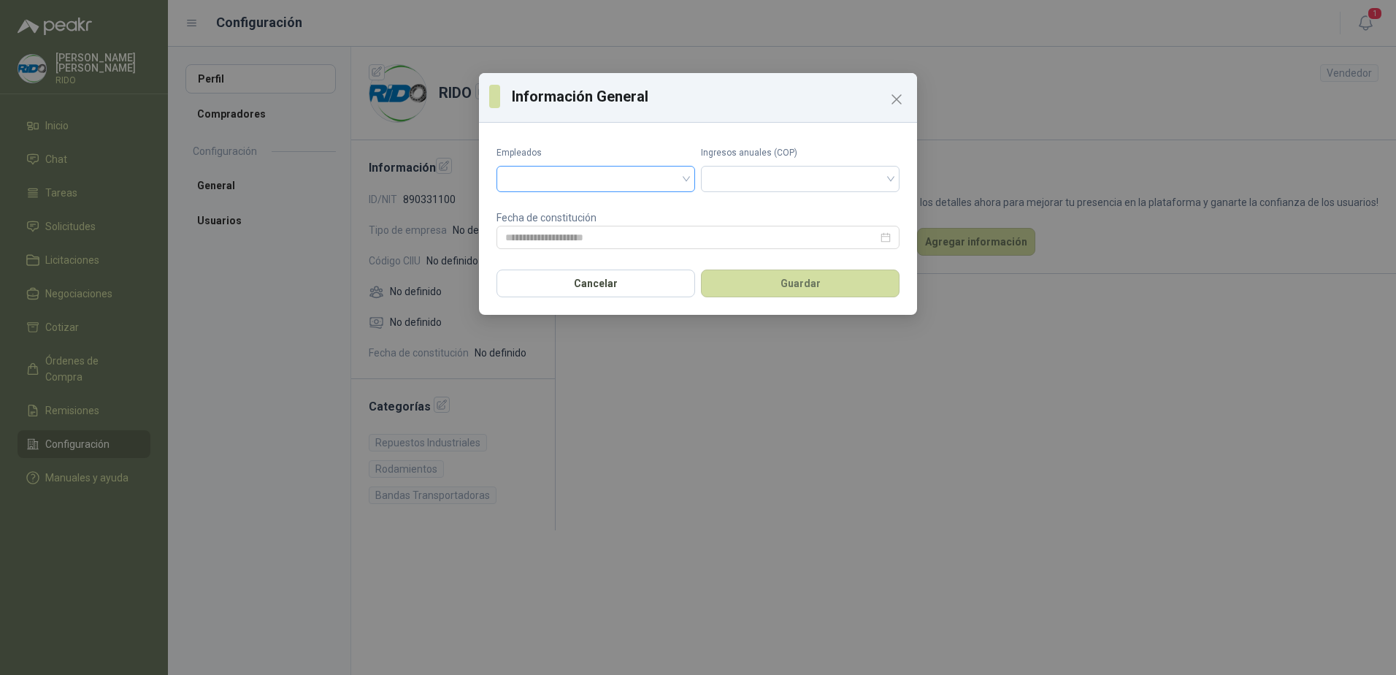
click at [685, 174] on input "search" at bounding box center [595, 177] width 181 height 22
click at [576, 212] on div "De 0 a 10" at bounding box center [595, 209] width 175 height 16
click at [786, 168] on input "search" at bounding box center [800, 177] width 181 height 22
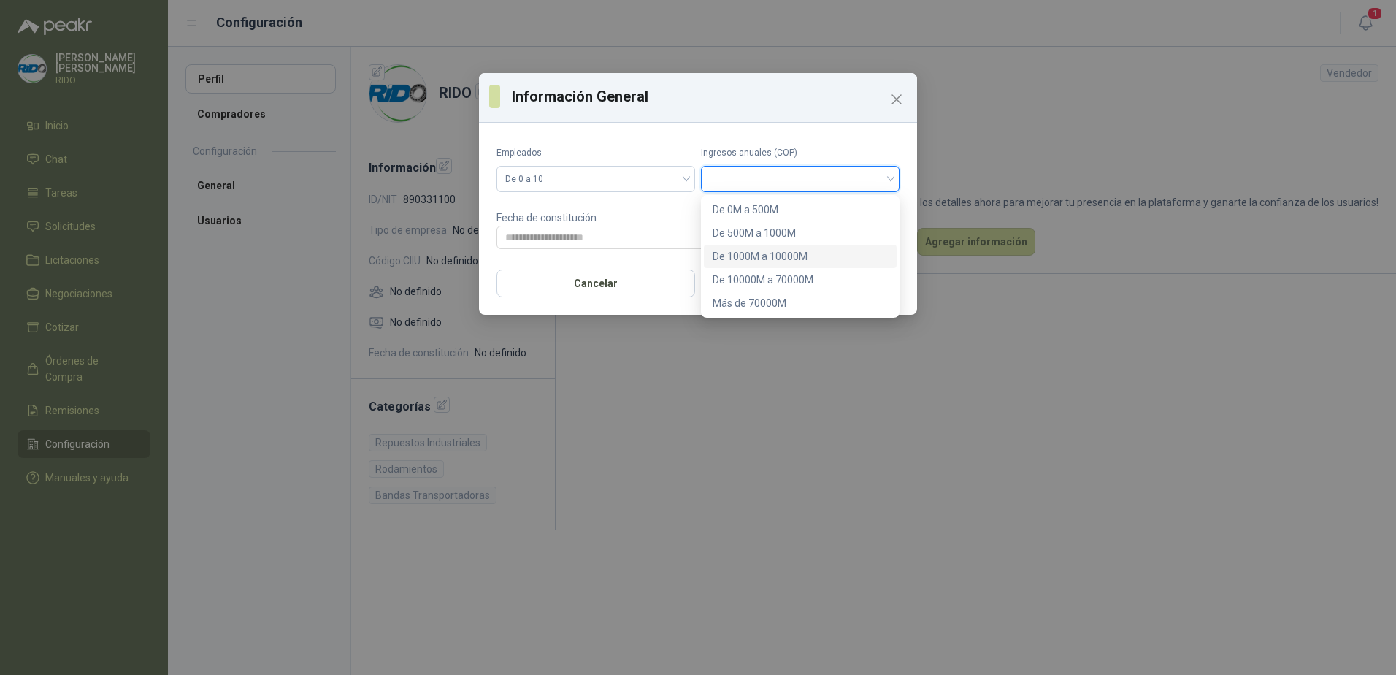
click at [777, 261] on div "De 1000M a 10000M" at bounding box center [800, 256] width 175 height 16
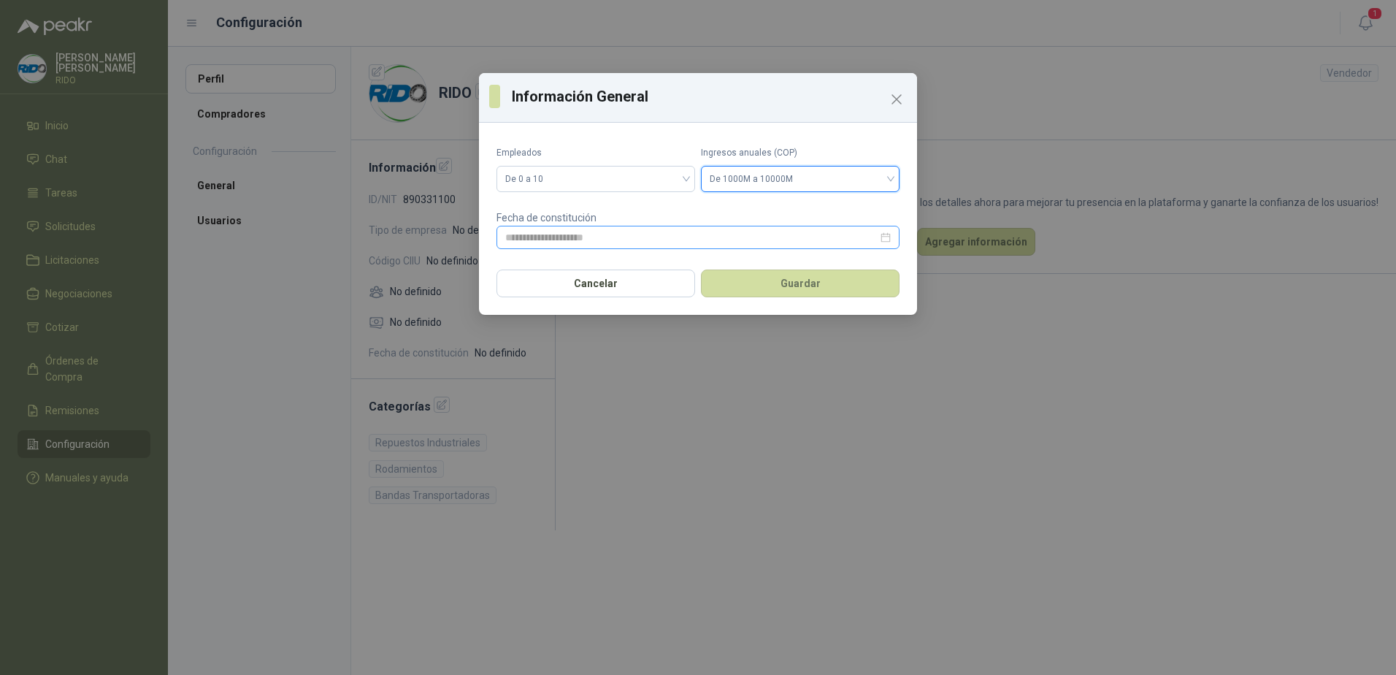
click at [889, 237] on div at bounding box center [697, 237] width 385 height 16
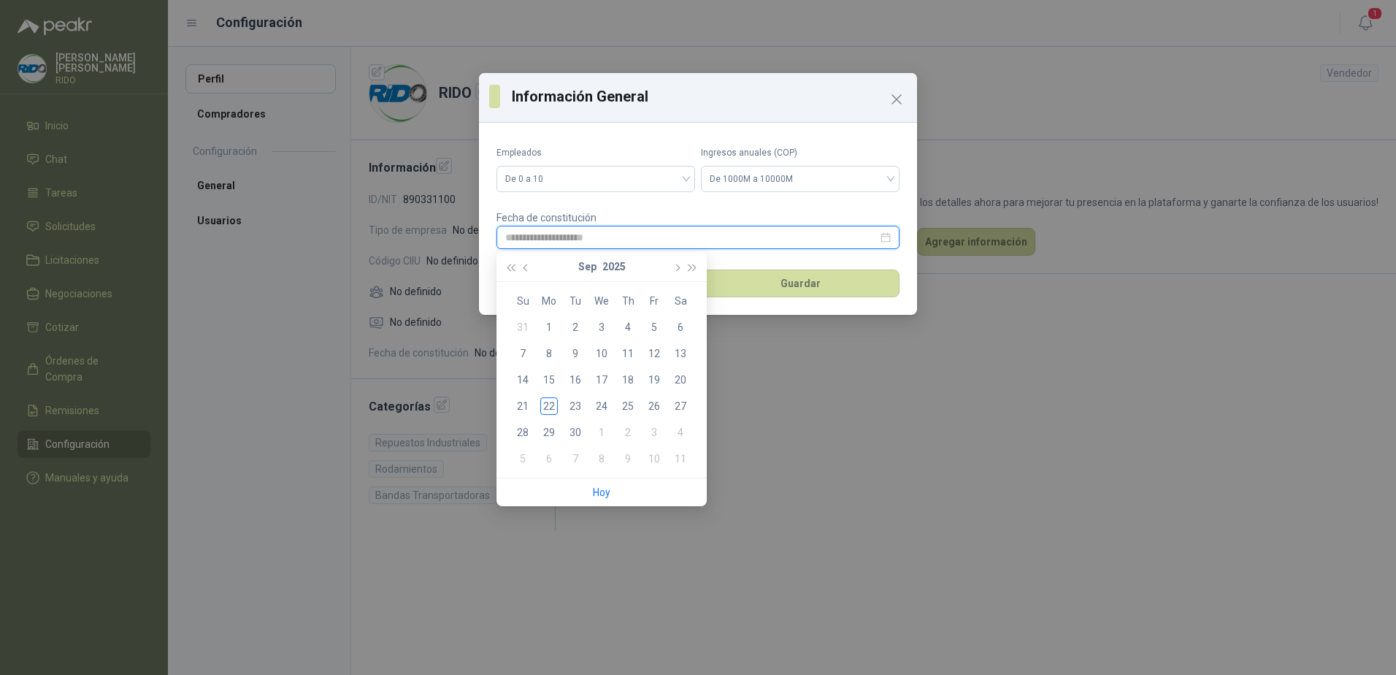
type input "**********"
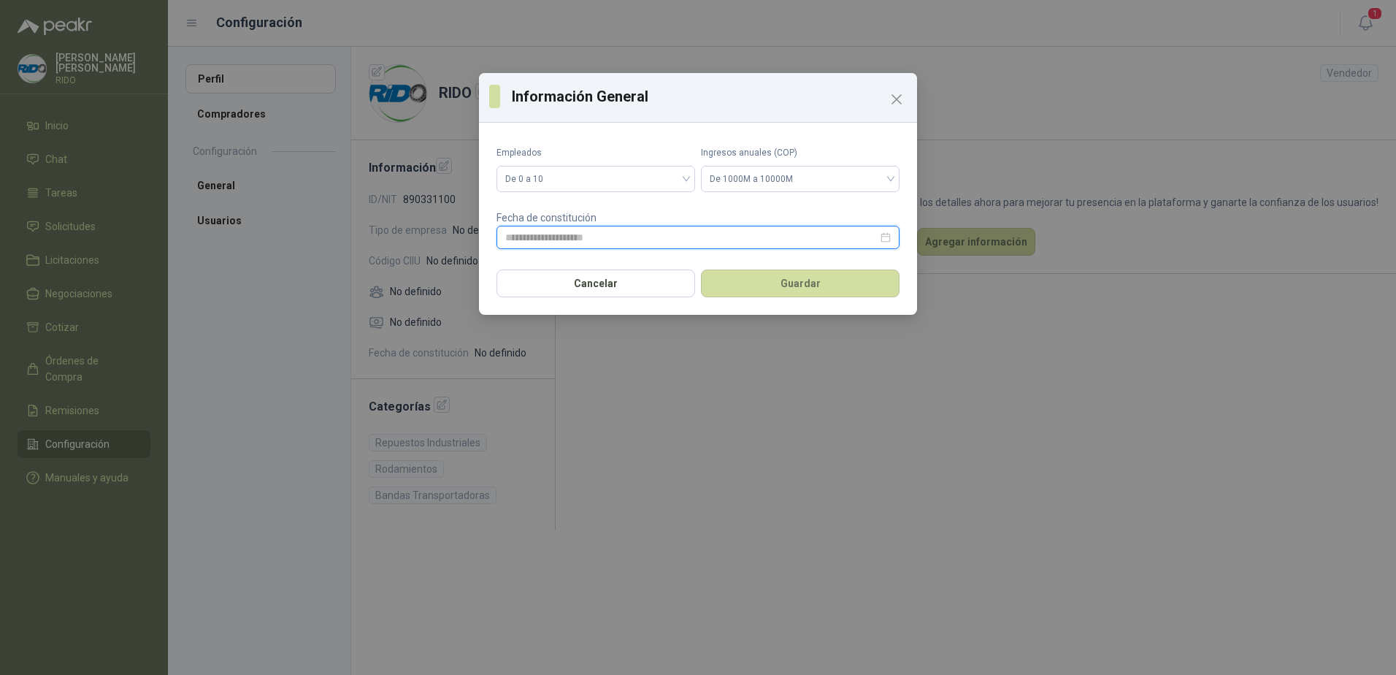
click at [635, 234] on input at bounding box center [691, 237] width 372 height 16
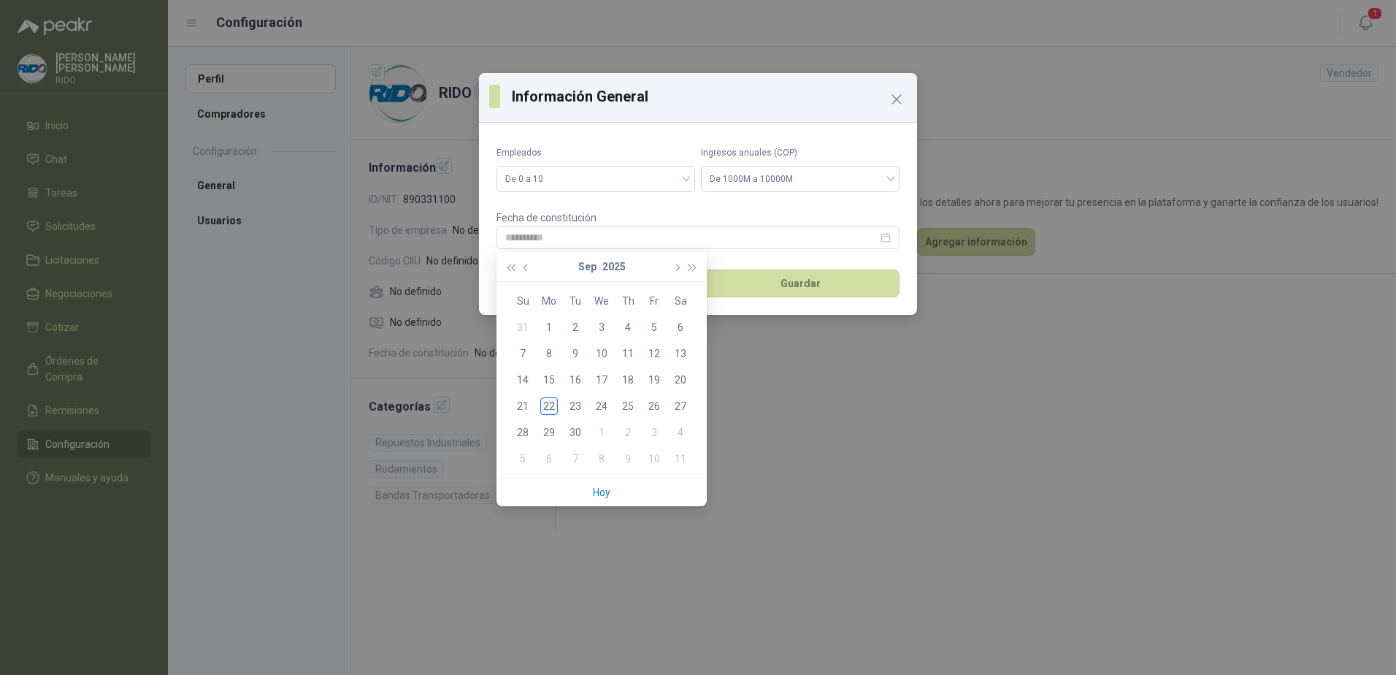
click at [548, 400] on div "22" at bounding box center [549, 406] width 18 height 18
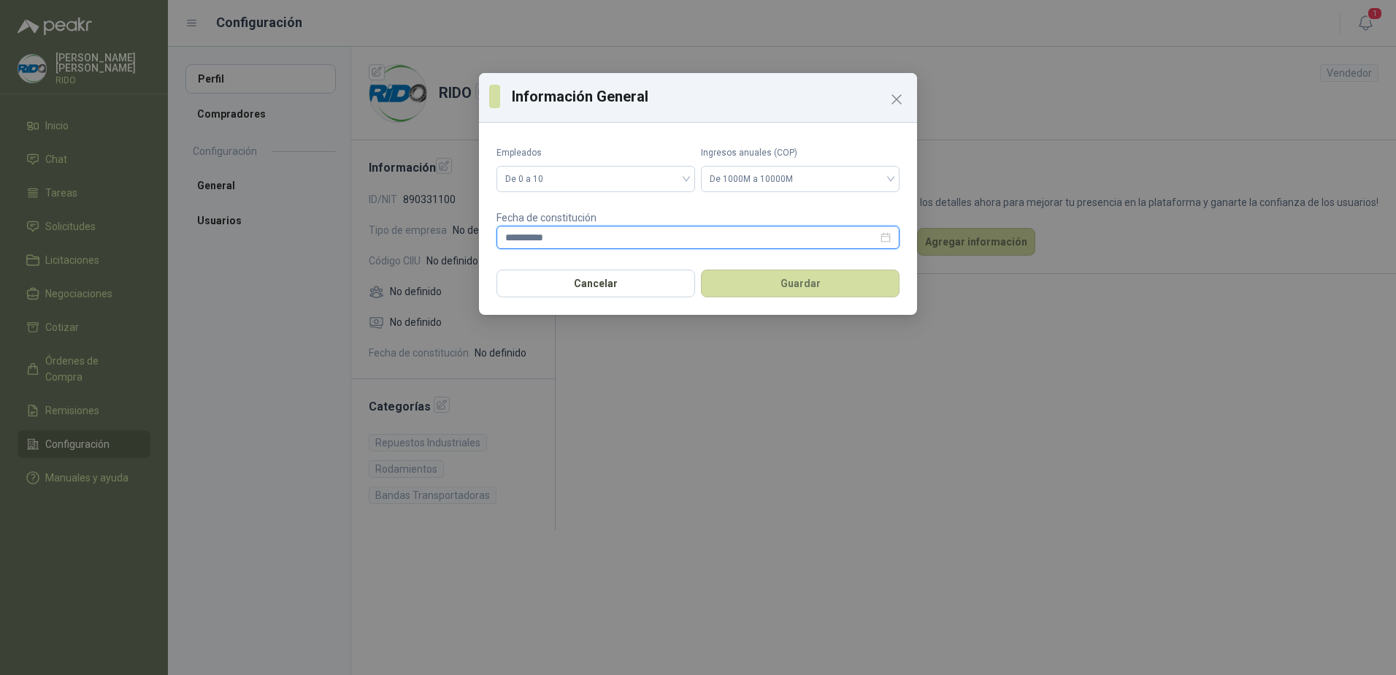
drag, startPoint x: 526, startPoint y: 237, endPoint x: 554, endPoint y: 287, distance: 57.5
click at [528, 237] on input "**********" at bounding box center [691, 237] width 372 height 16
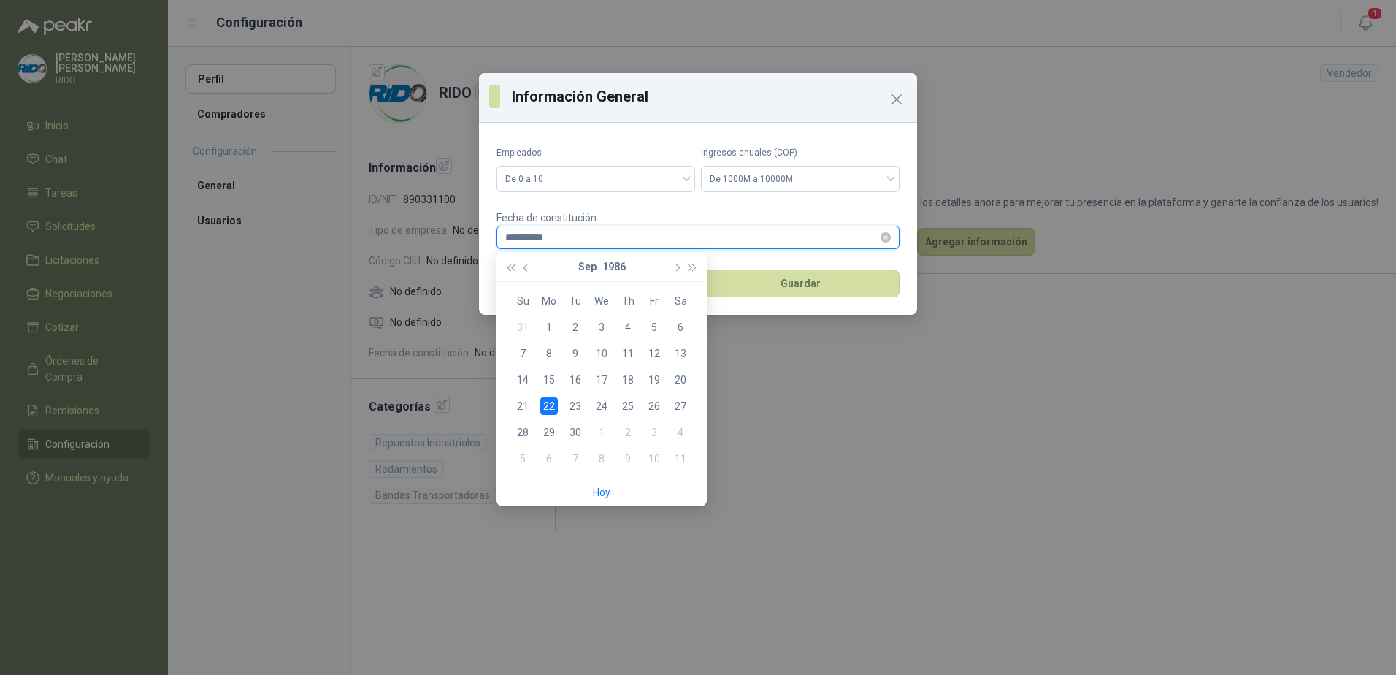
click at [572, 233] on input "**********" at bounding box center [691, 237] width 372 height 16
type input "**********"
click at [653, 406] on div "26" at bounding box center [654, 406] width 18 height 18
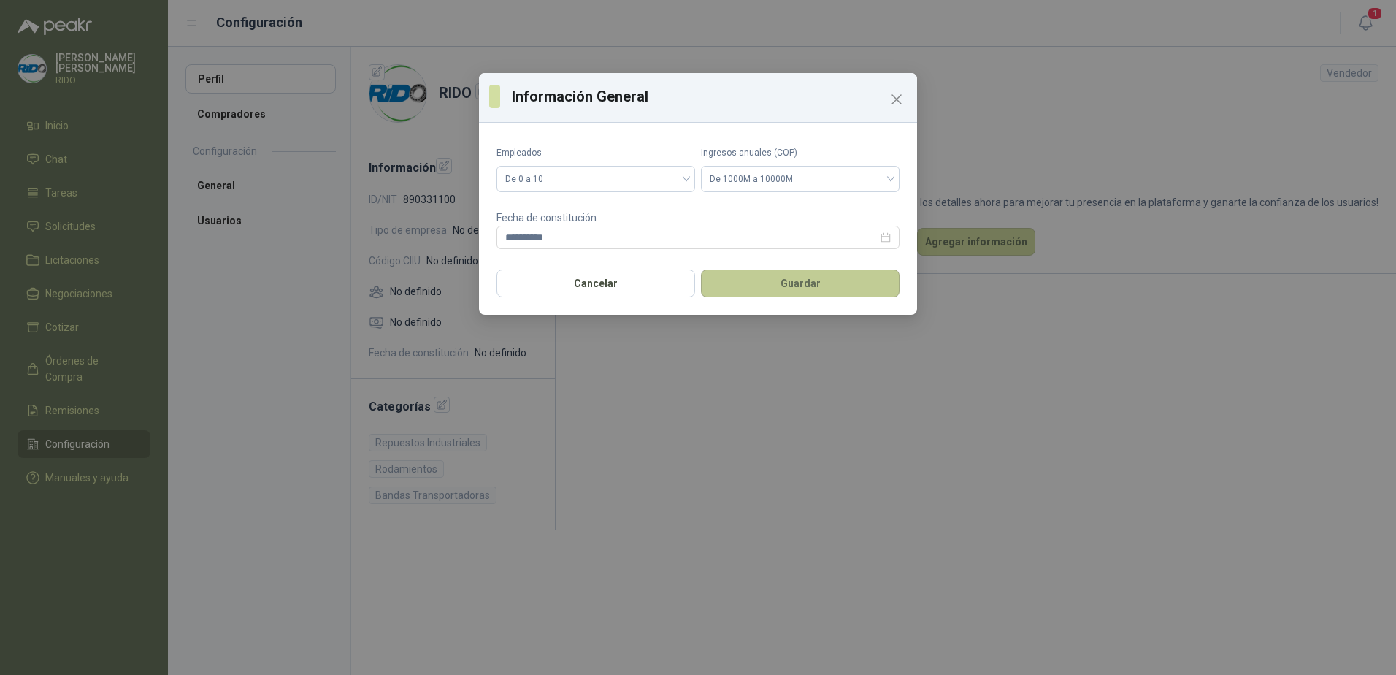
click at [793, 285] on button "Guardar" at bounding box center [800, 283] width 199 height 28
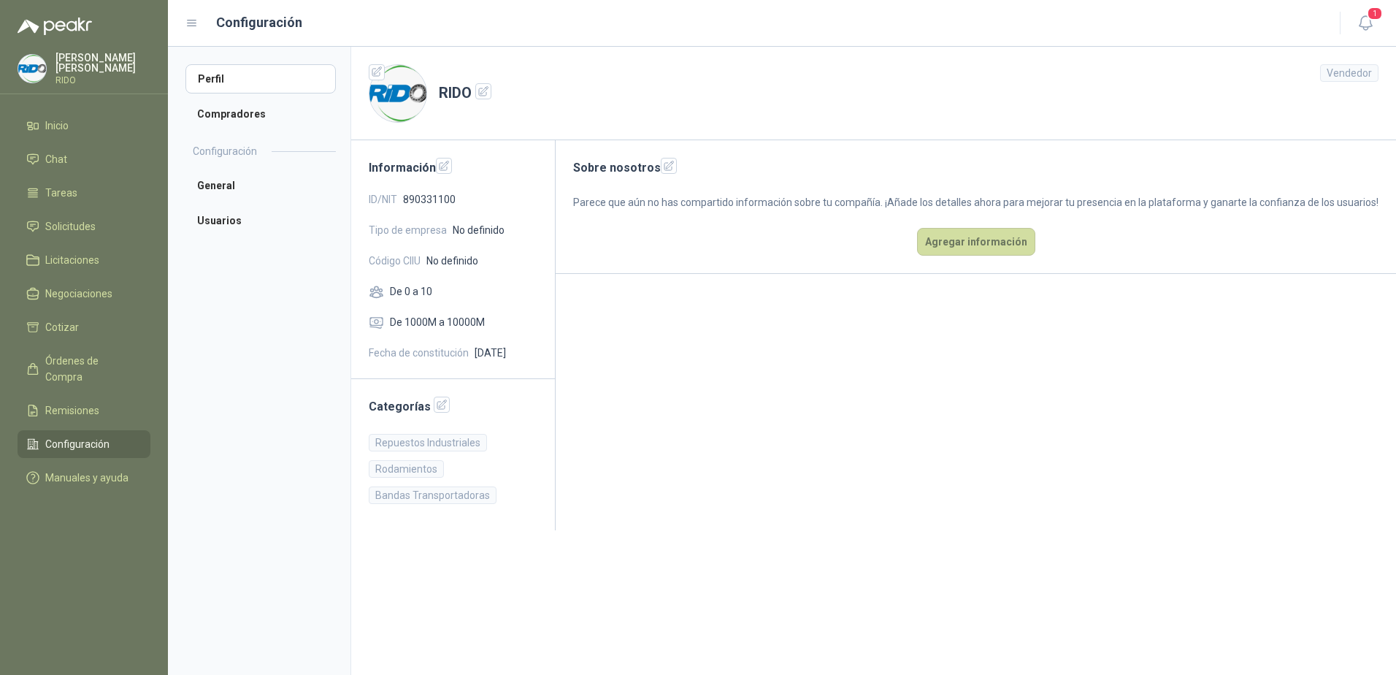
click at [448, 256] on span "No definido" at bounding box center [452, 261] width 52 height 16
click at [430, 355] on span "Fecha de constitución" at bounding box center [419, 353] width 100 height 16
click at [402, 314] on span "De 1000M a 10000M" at bounding box center [437, 322] width 95 height 16
click at [406, 293] on span "De 0 a 10" at bounding box center [411, 291] width 42 height 16
click at [400, 258] on span "Código CIIU" at bounding box center [395, 261] width 52 height 16
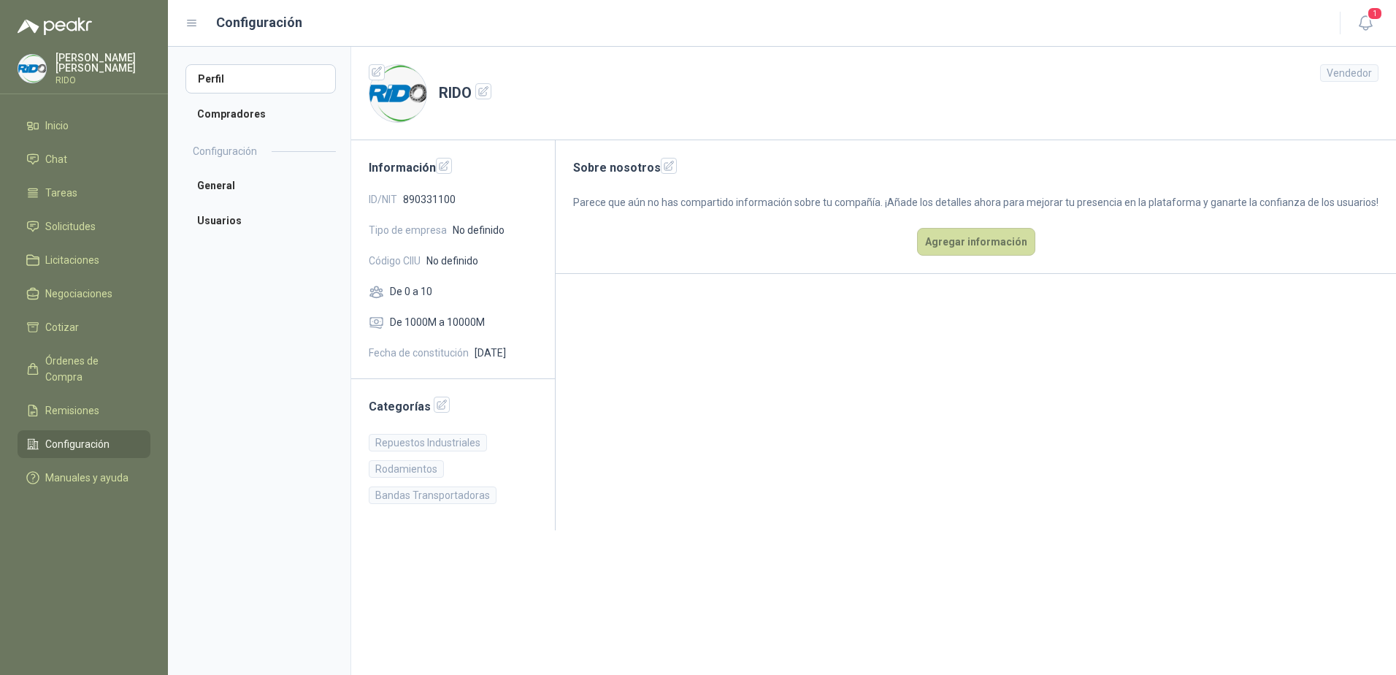
click at [472, 263] on span "No definido" at bounding box center [452, 261] width 52 height 16
click at [429, 225] on span "Tipo de empresa" at bounding box center [408, 230] width 78 height 16
click at [442, 161] on icon "button" at bounding box center [444, 166] width 12 height 12
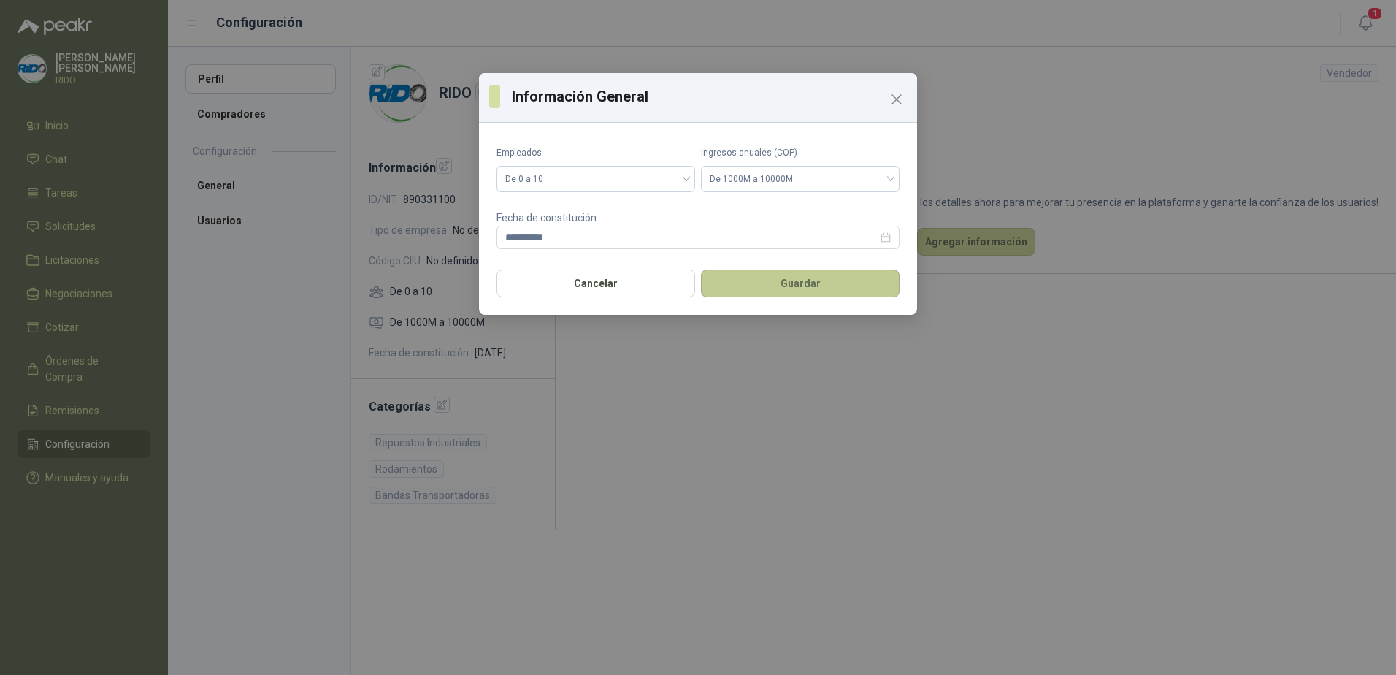
click at [800, 280] on button "Guardar" at bounding box center [800, 283] width 199 height 28
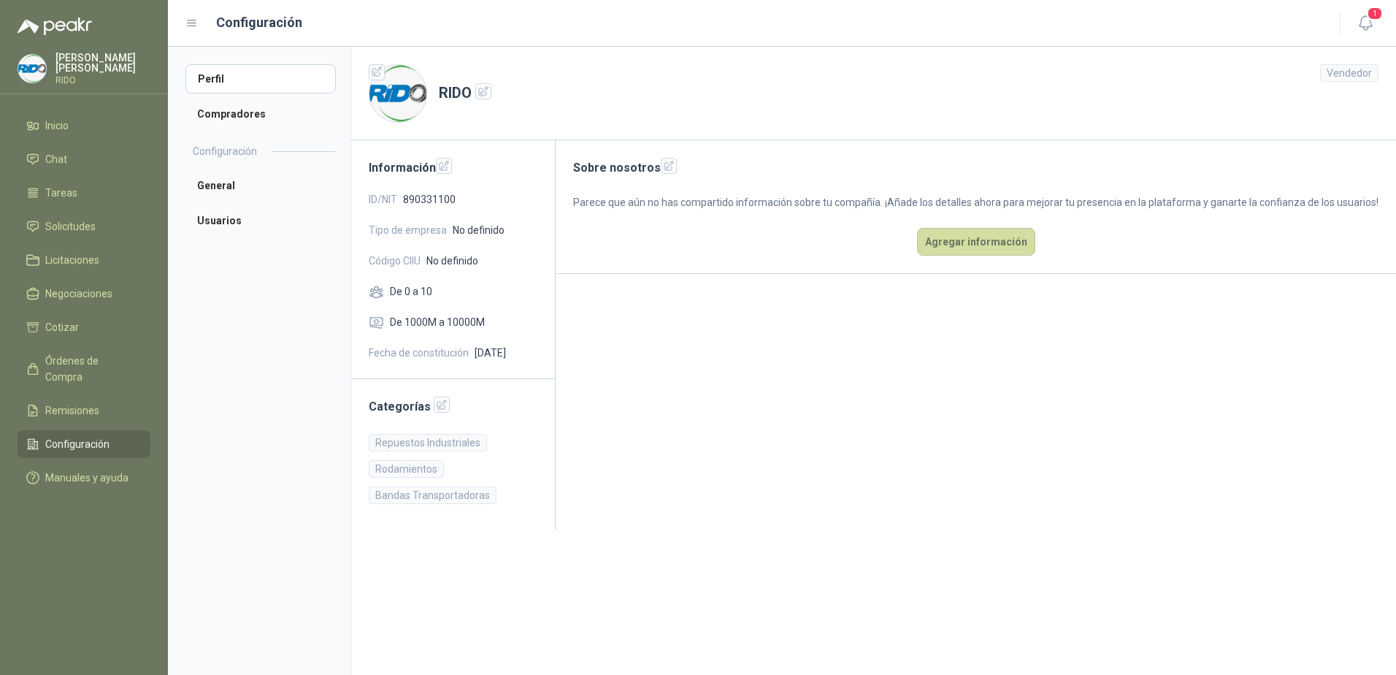
click at [434, 266] on span "No definido" at bounding box center [452, 261] width 52 height 16
click at [385, 261] on span "Código CIIU" at bounding box center [395, 261] width 52 height 16
click at [402, 231] on span "Tipo de empresa" at bounding box center [408, 230] width 78 height 16
click at [201, 172] on li "General" at bounding box center [260, 185] width 150 height 29
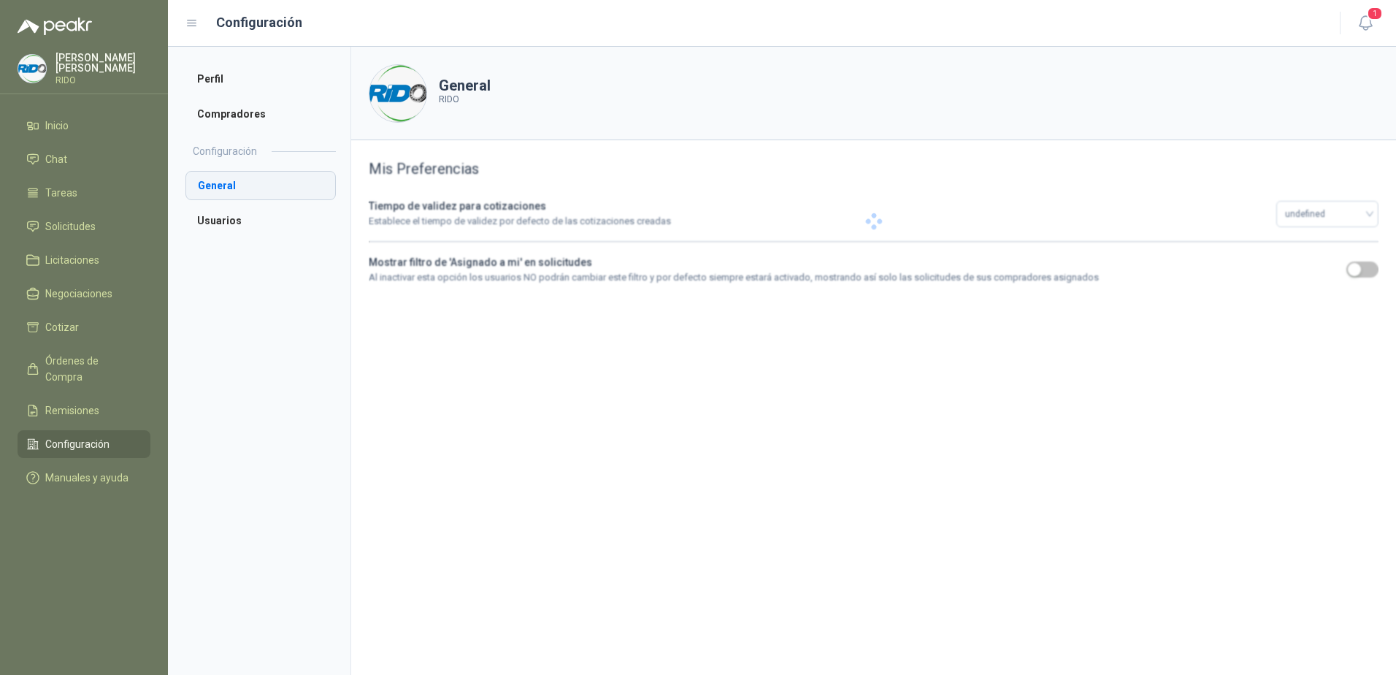
click at [212, 183] on li "General" at bounding box center [260, 185] width 150 height 29
click at [239, 213] on li "Usuarios" at bounding box center [260, 220] width 150 height 29
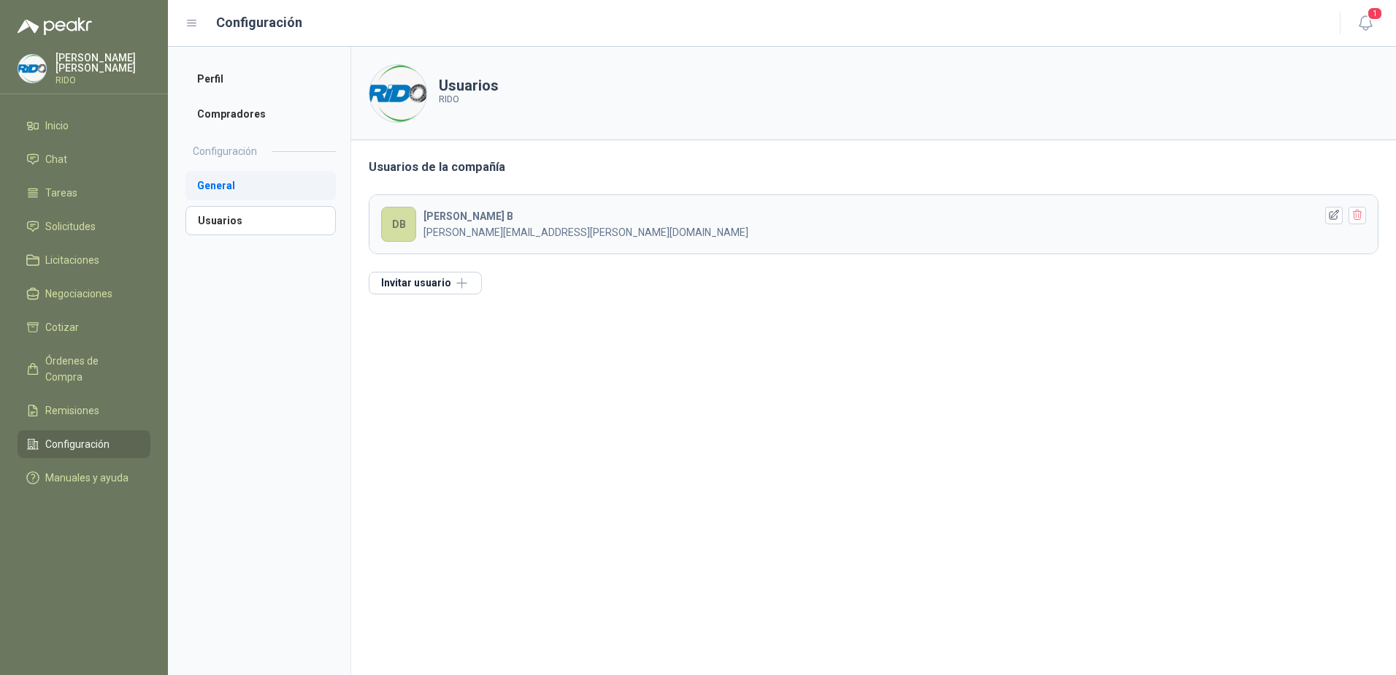
click at [223, 183] on li "General" at bounding box center [260, 185] width 150 height 29
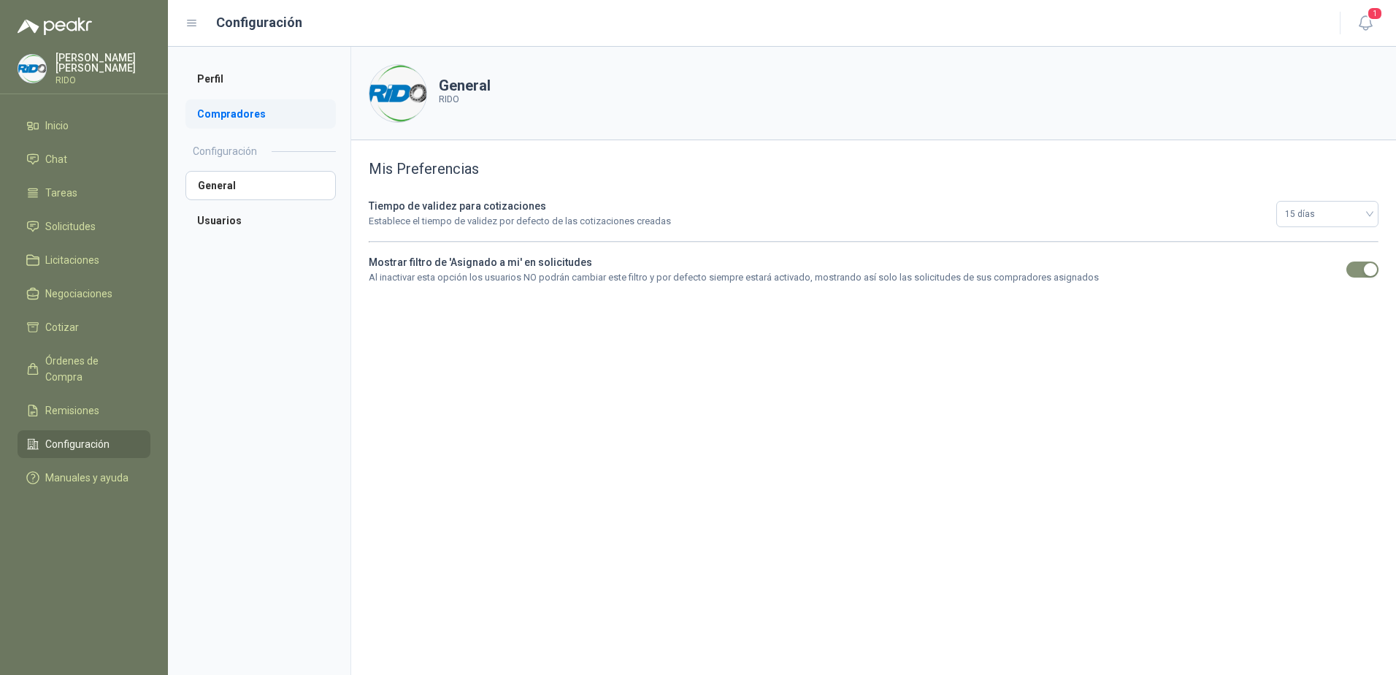
click at [218, 111] on li "Compradores" at bounding box center [260, 113] width 150 height 29
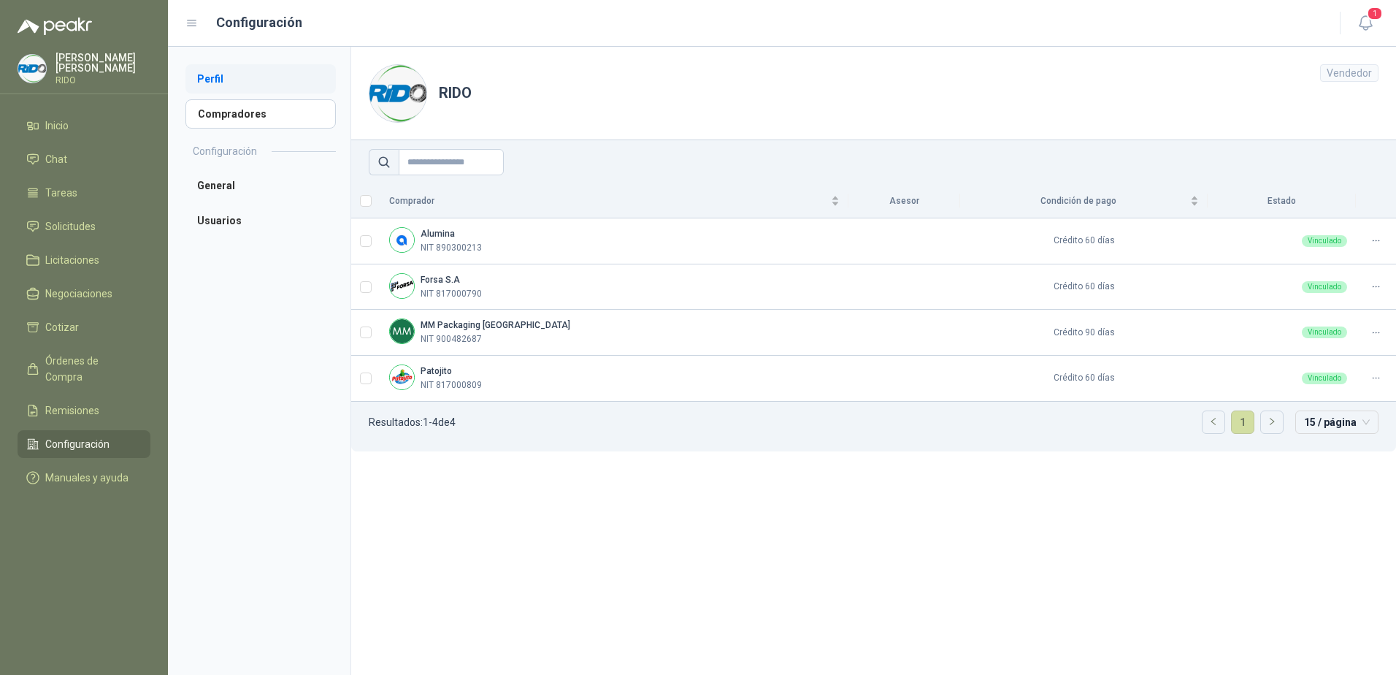
click at [213, 79] on li "Perfil" at bounding box center [260, 78] width 150 height 29
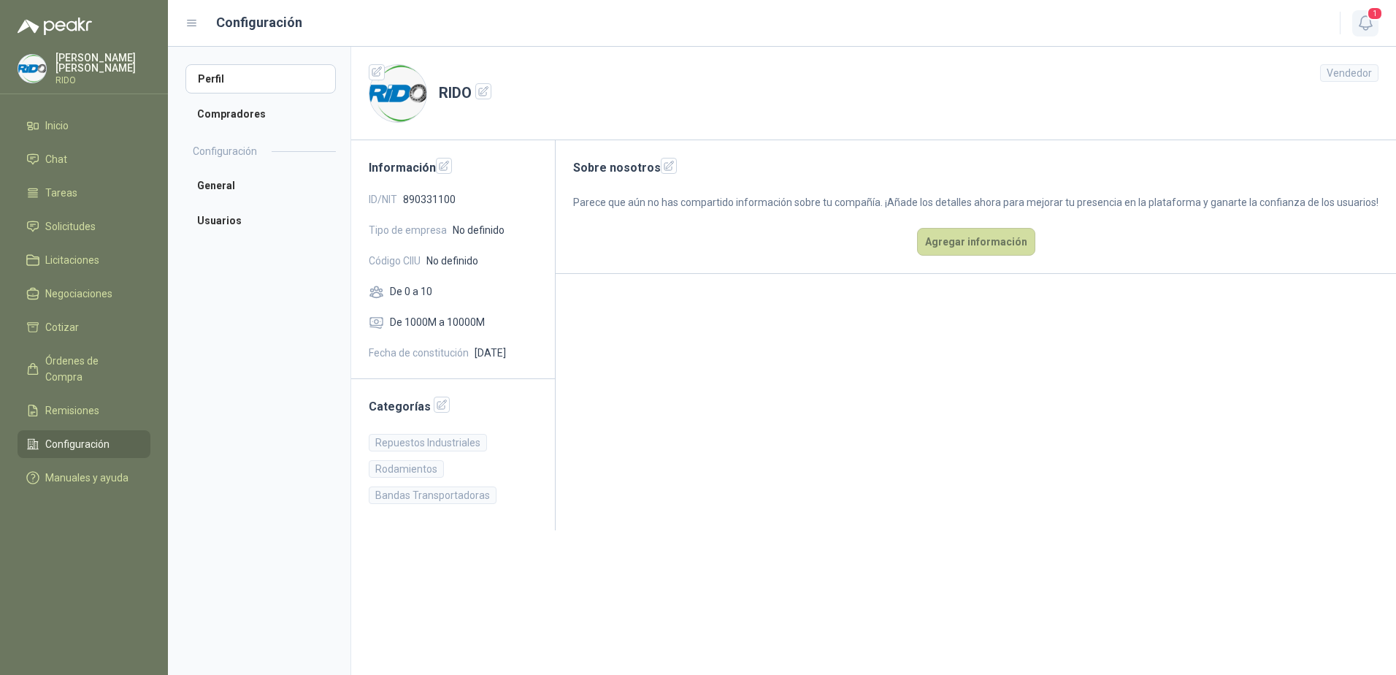
click at [1374, 18] on span "1" at bounding box center [1375, 14] width 16 height 14
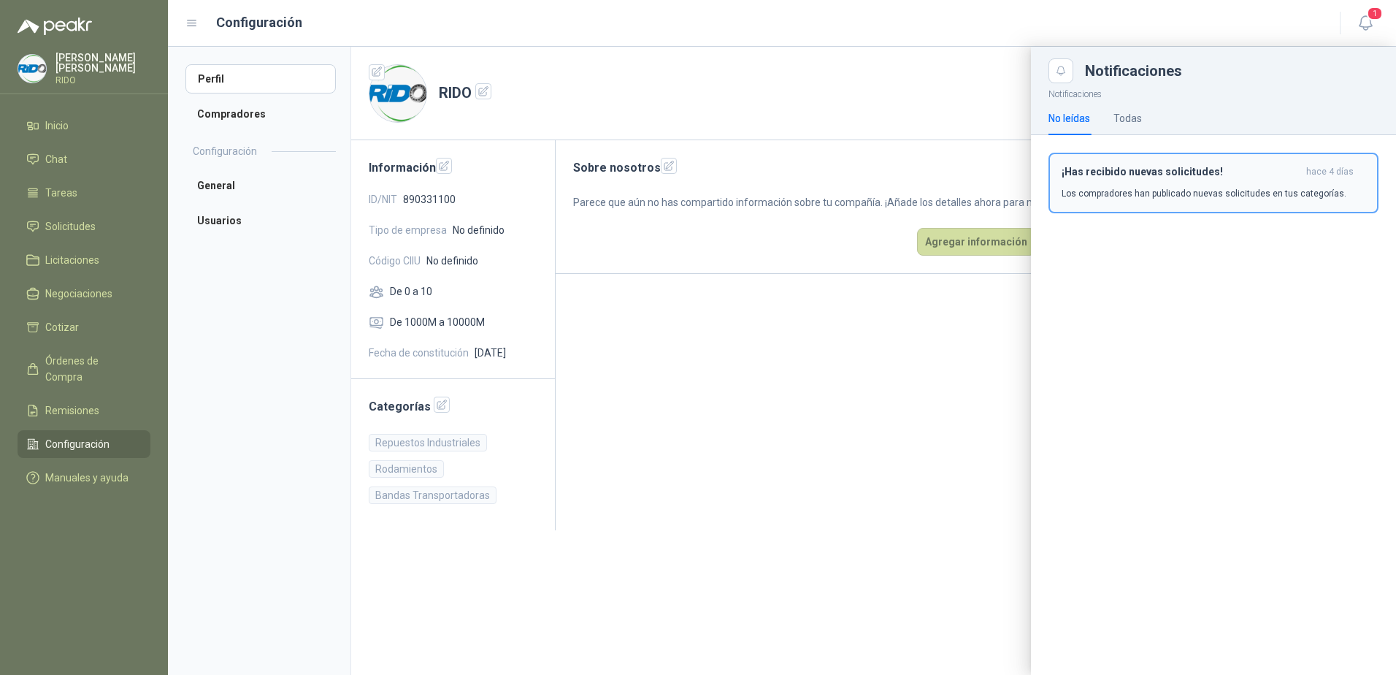
click at [1129, 196] on p "Los compradores han publicado nuevas solicitudes en tus categorías." at bounding box center [1203, 193] width 285 height 13
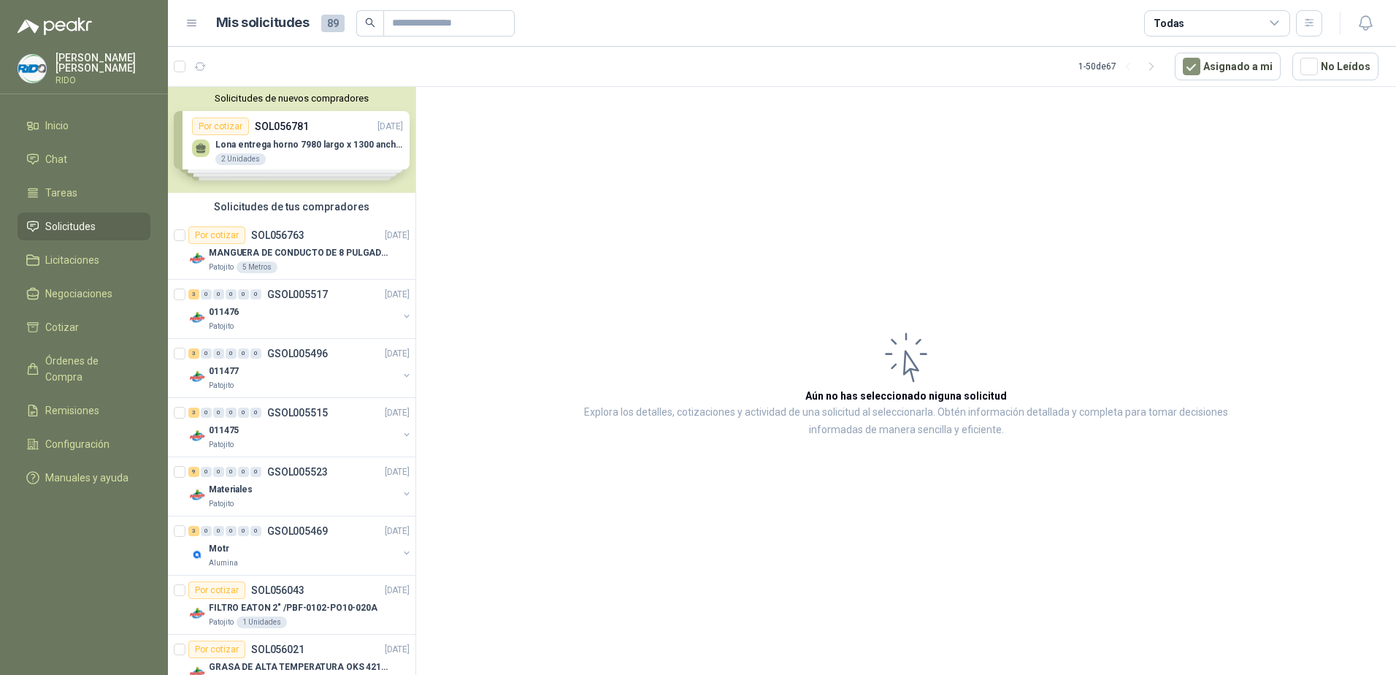
click at [80, 58] on p "[PERSON_NAME]" at bounding box center [102, 63] width 95 height 20
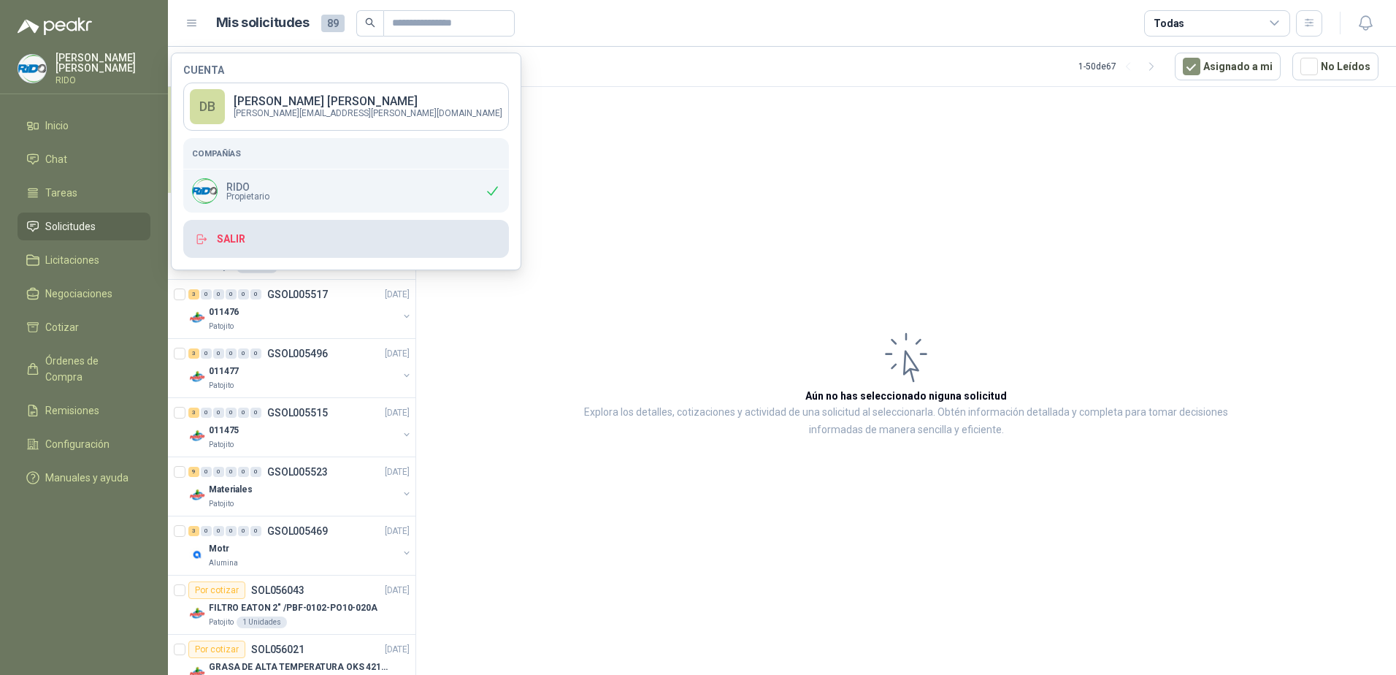
drag, startPoint x: 281, startPoint y: 237, endPoint x: 287, endPoint y: 228, distance: 9.9
click at [281, 234] on button "Salir" at bounding box center [346, 239] width 326 height 38
